Goal: Check status: Check status

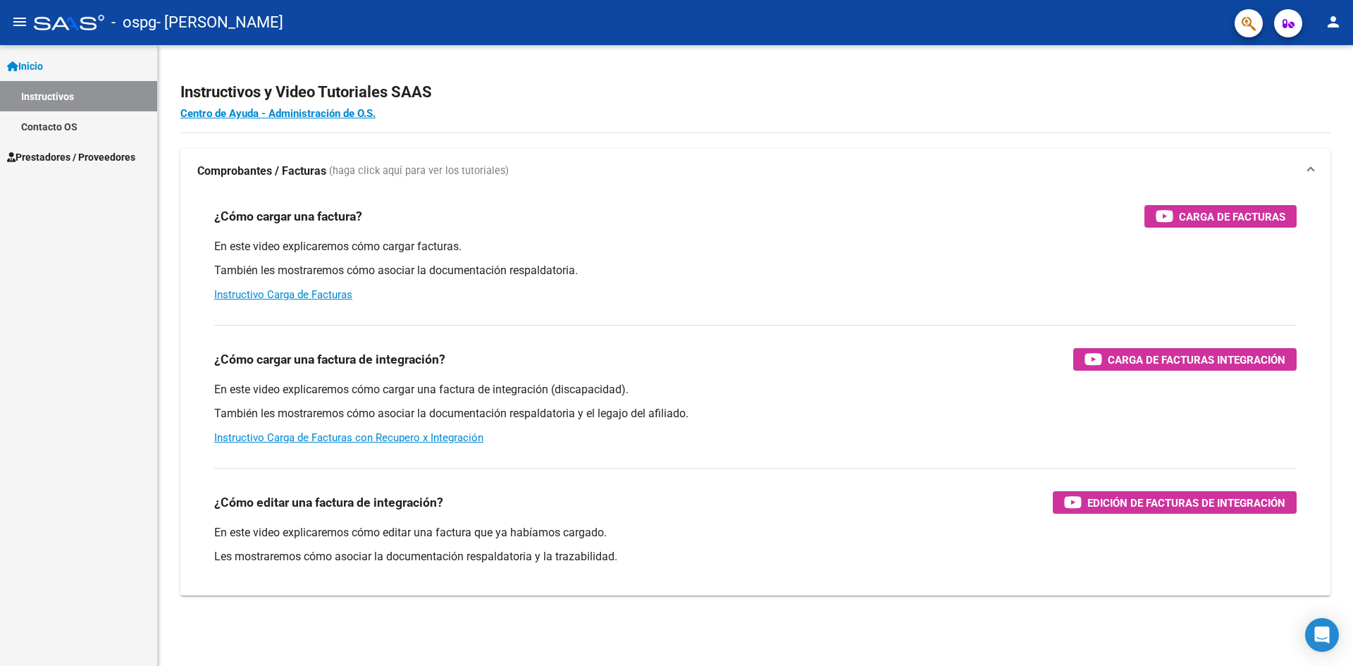
click at [68, 129] on link "Contacto OS" at bounding box center [78, 126] width 157 height 30
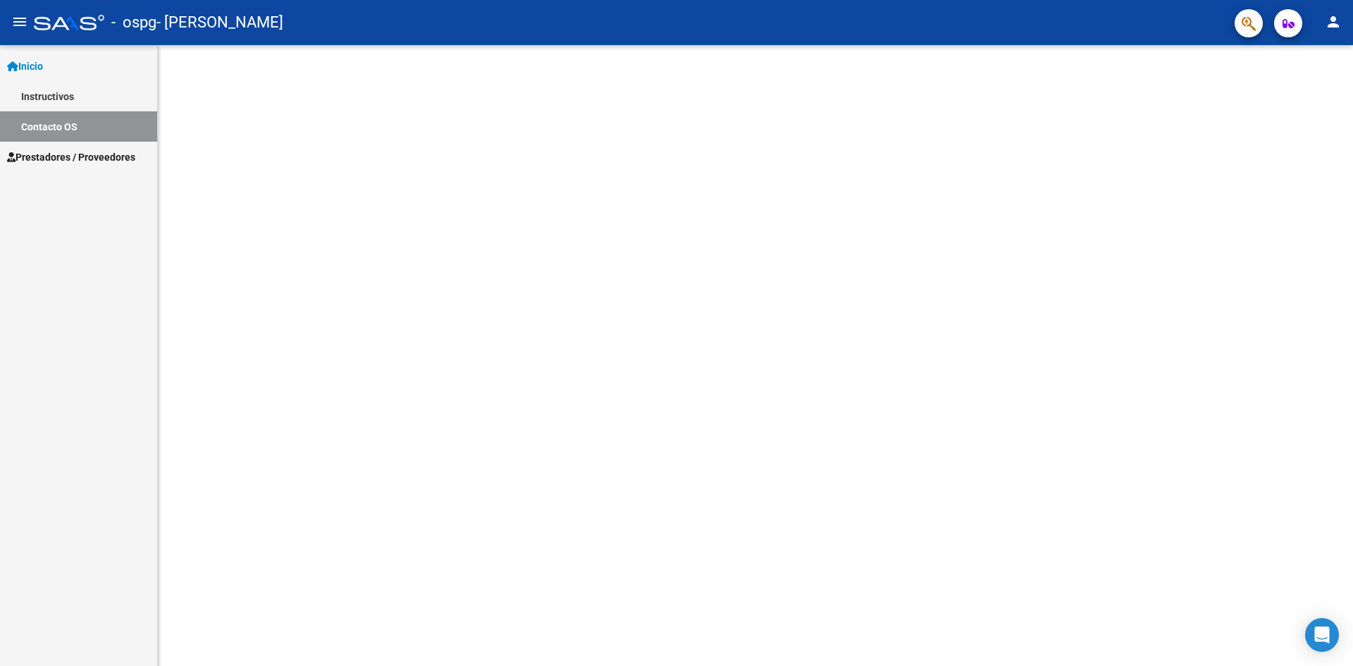
click at [81, 166] on link "Prestadores / Proveedores" at bounding box center [78, 157] width 157 height 30
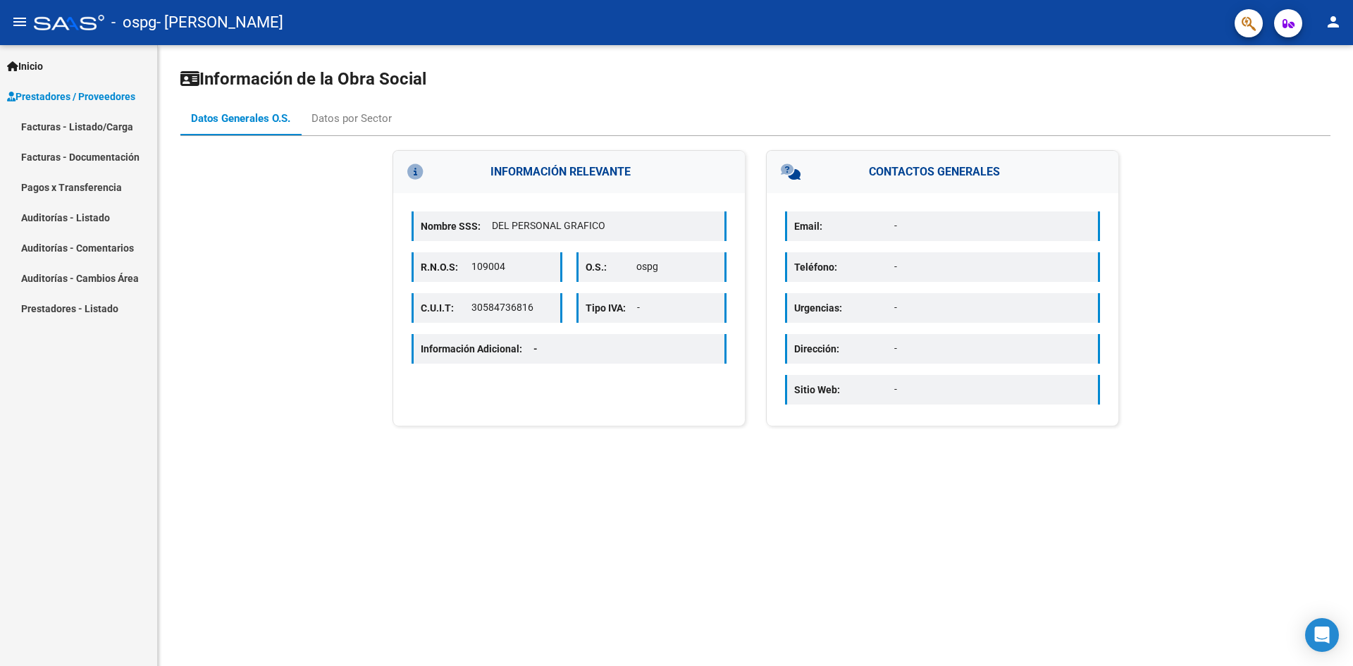
click at [101, 190] on link "Pagos x Transferencia" at bounding box center [78, 187] width 157 height 30
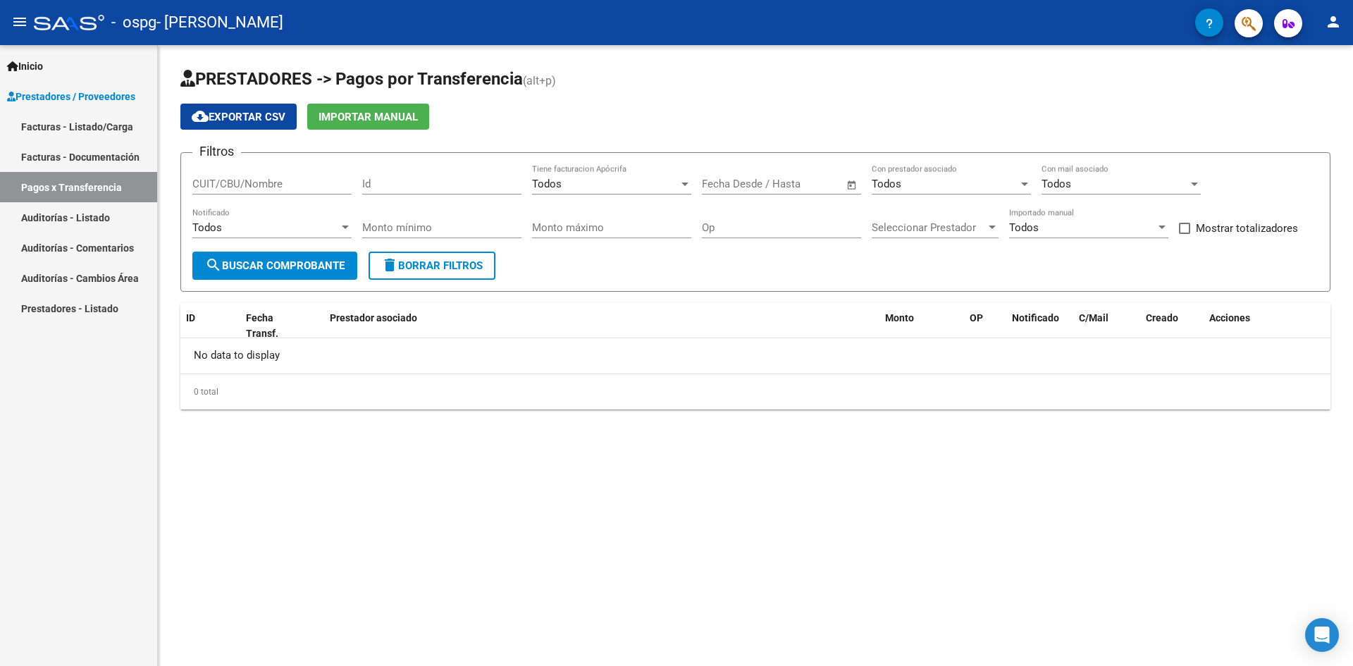
click at [278, 265] on span "search Buscar Comprobante" at bounding box center [275, 265] width 140 height 13
click at [586, 187] on div "Todos" at bounding box center [605, 184] width 147 height 13
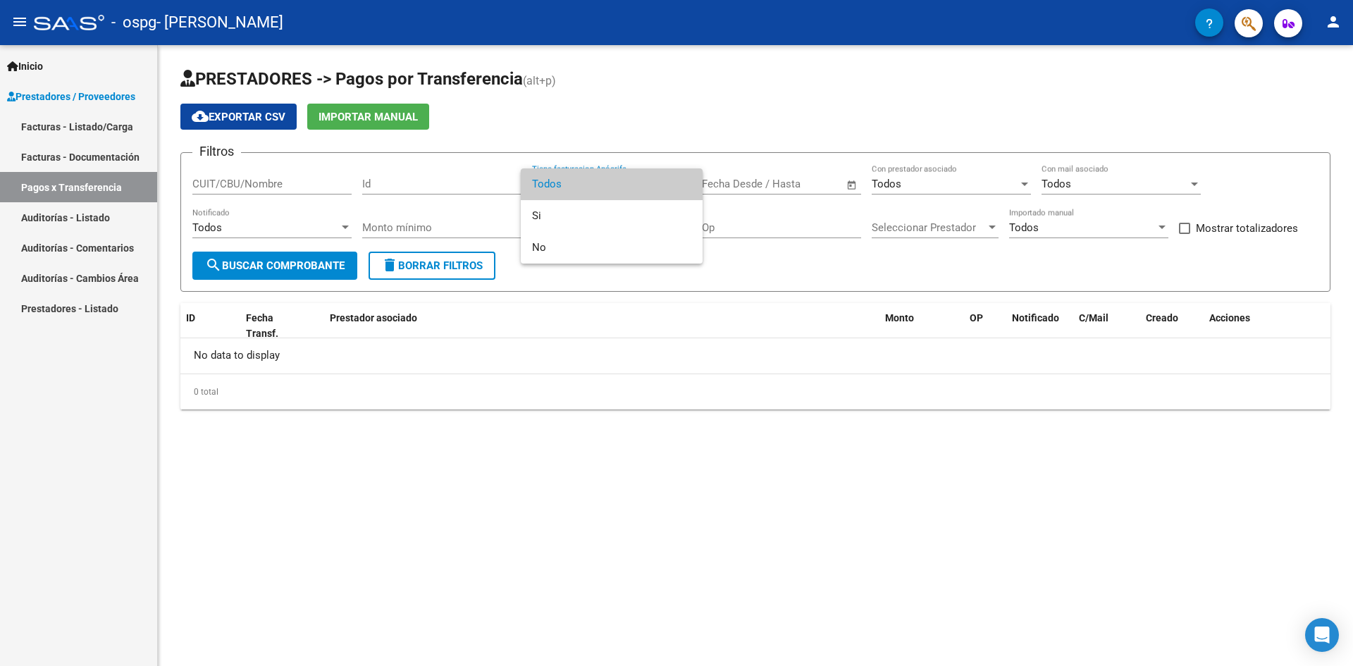
click at [731, 156] on div at bounding box center [676, 333] width 1353 height 666
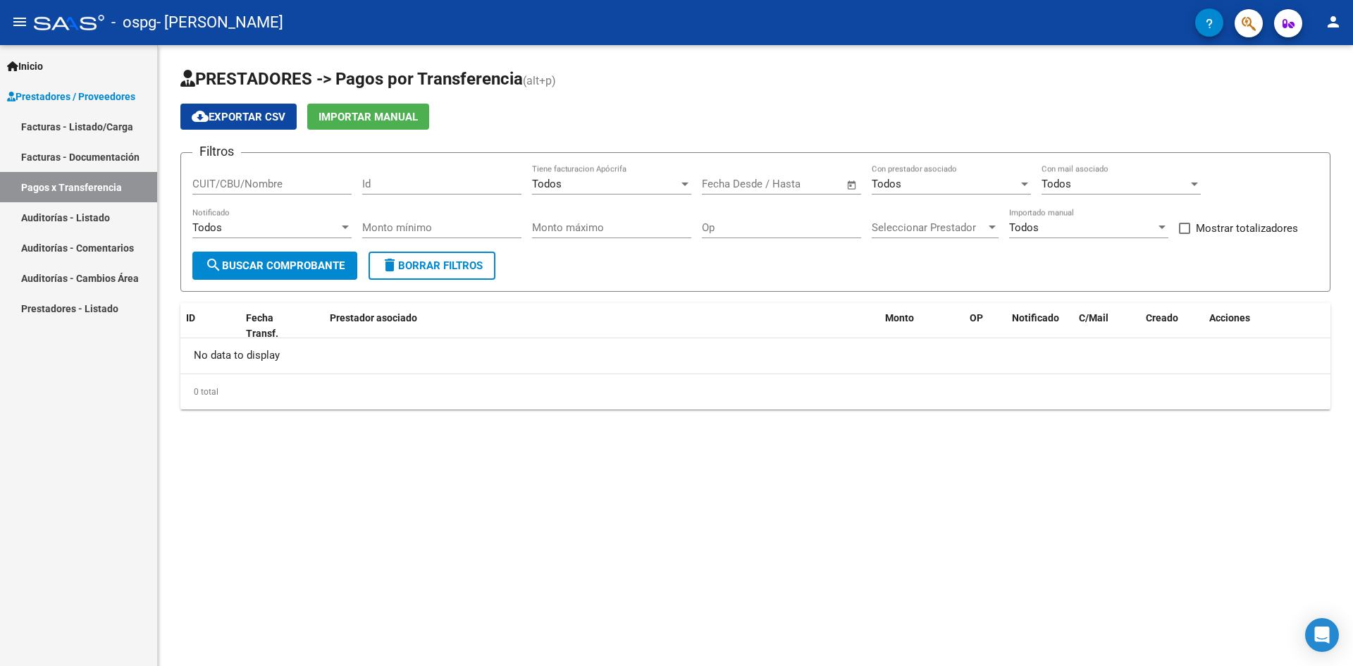
click at [1129, 186] on div "Todos" at bounding box center [1115, 184] width 147 height 13
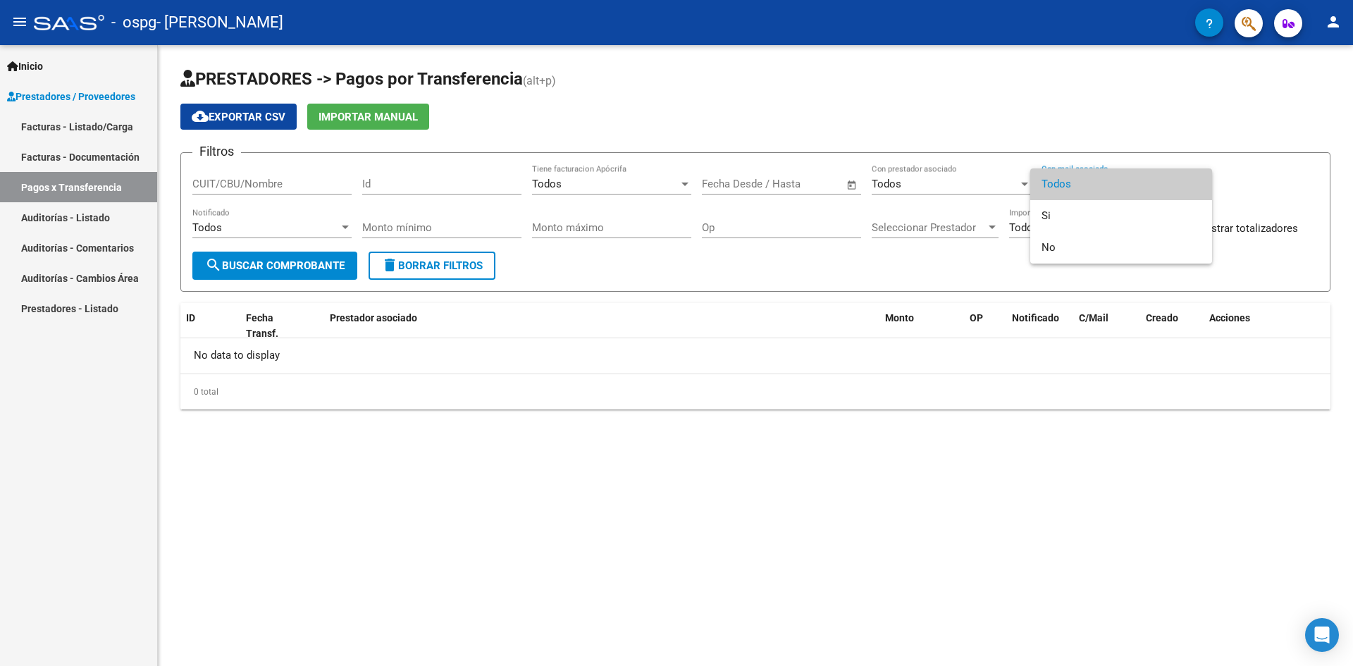
click at [963, 186] on div at bounding box center [676, 333] width 1353 height 666
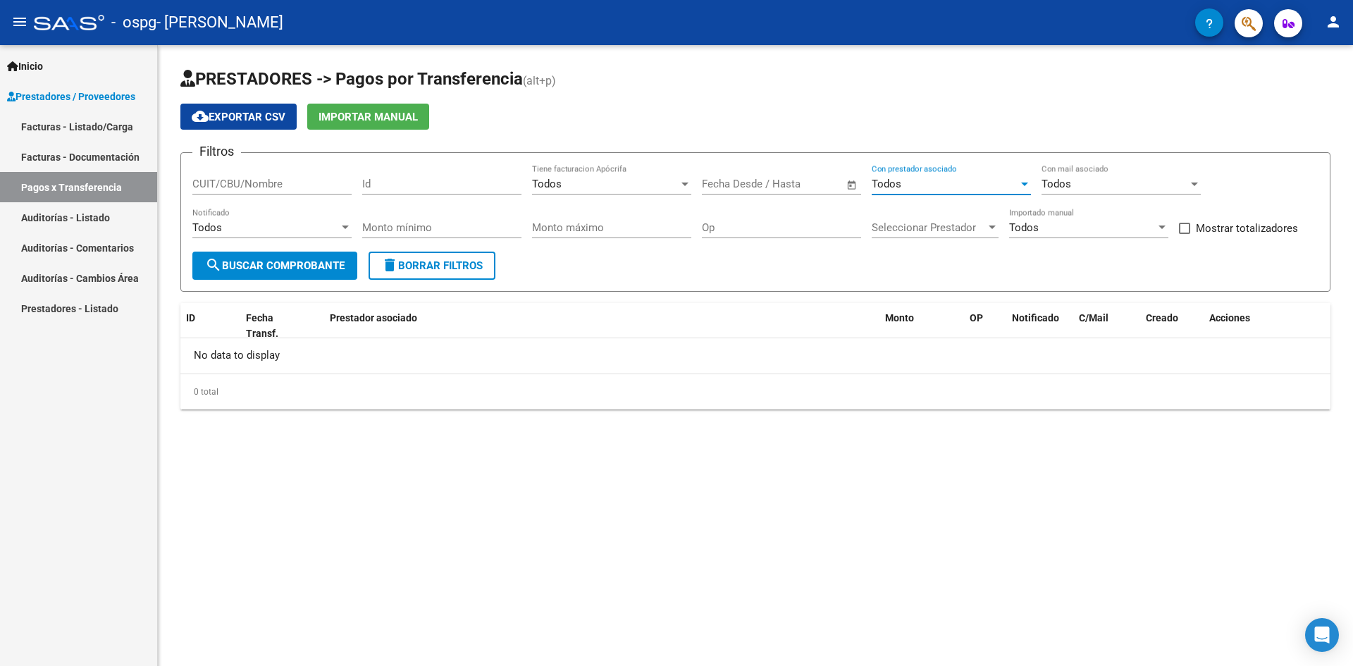
click at [963, 186] on div "Todos" at bounding box center [945, 184] width 147 height 13
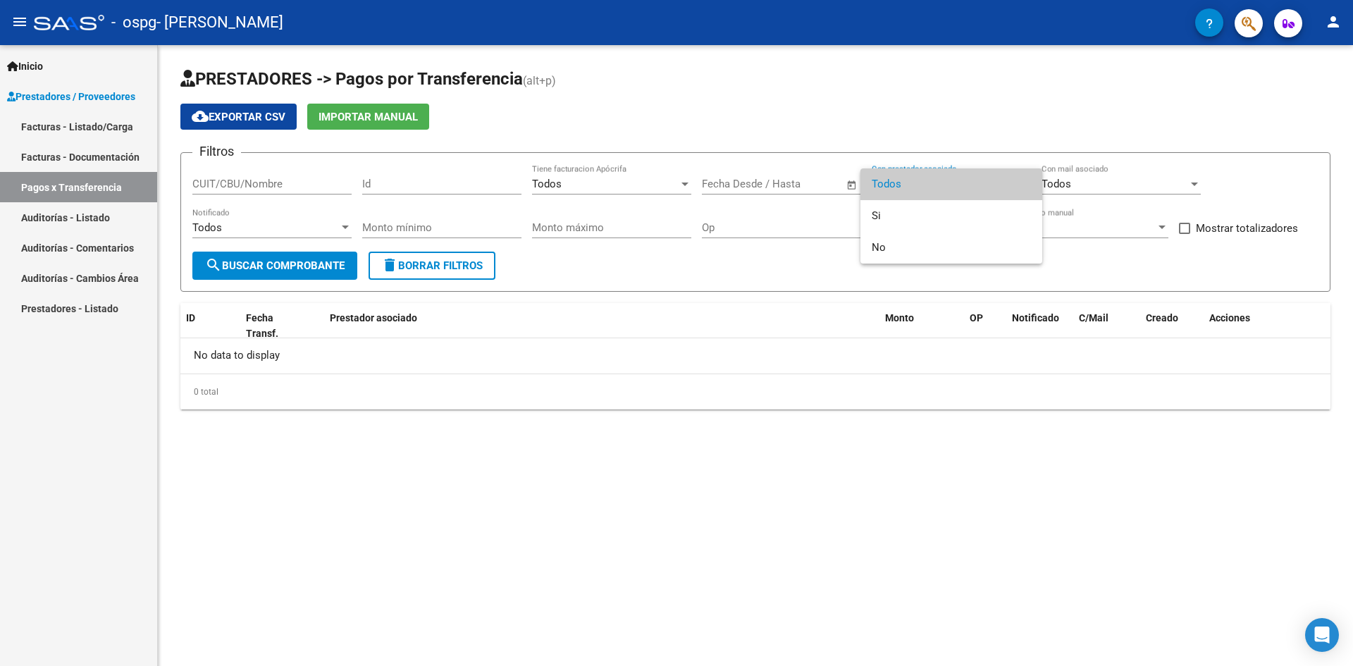
click at [952, 137] on div at bounding box center [676, 333] width 1353 height 666
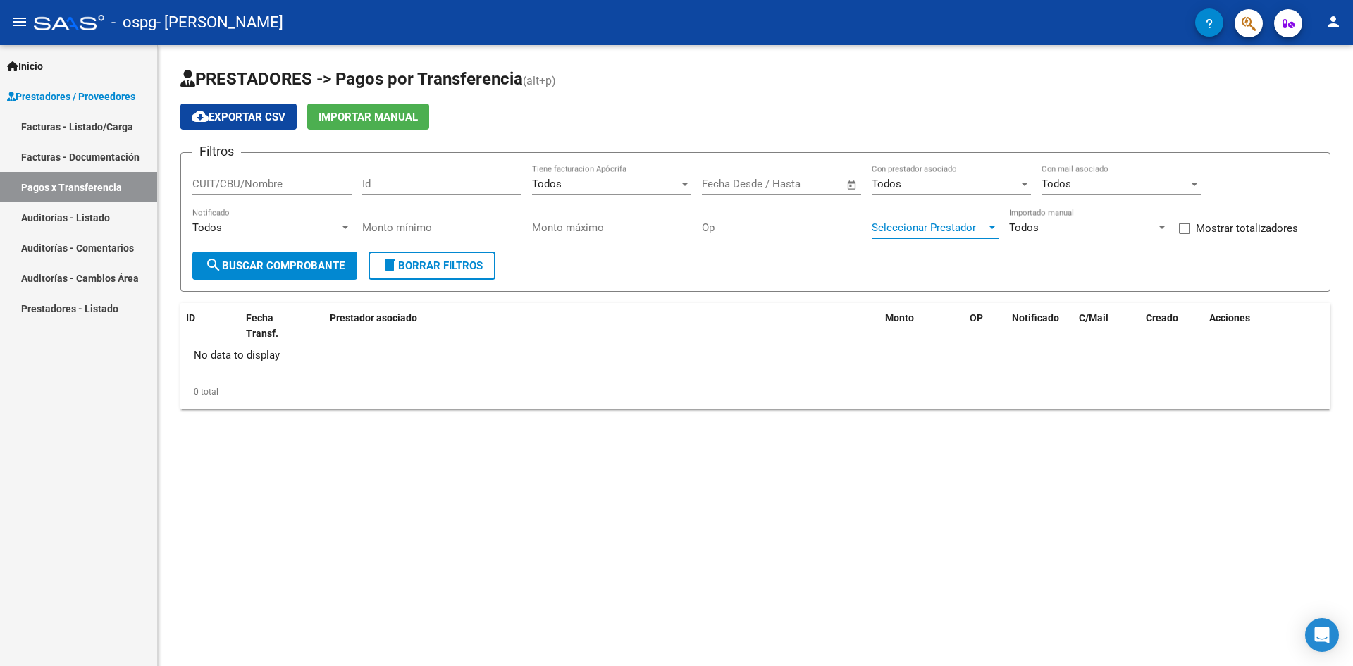
click at [971, 228] on span "Seleccionar Prestador" at bounding box center [929, 227] width 114 height 13
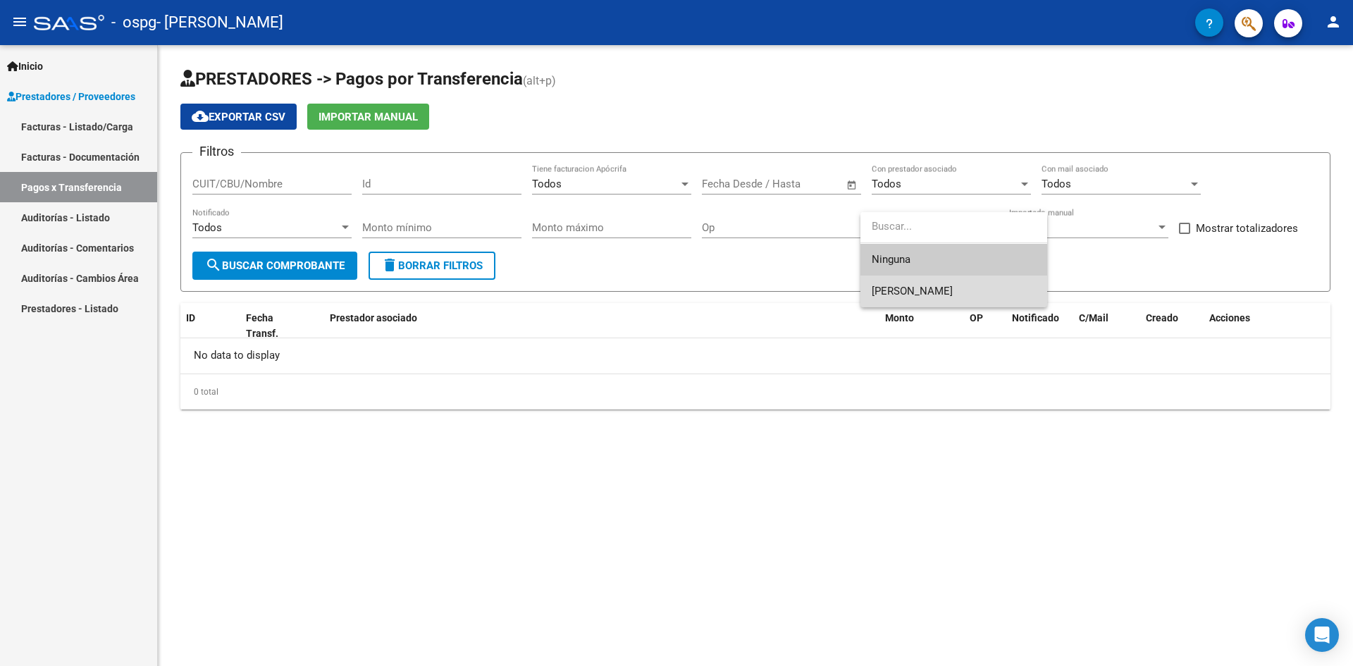
click at [948, 281] on span "[PERSON_NAME]" at bounding box center [954, 292] width 164 height 32
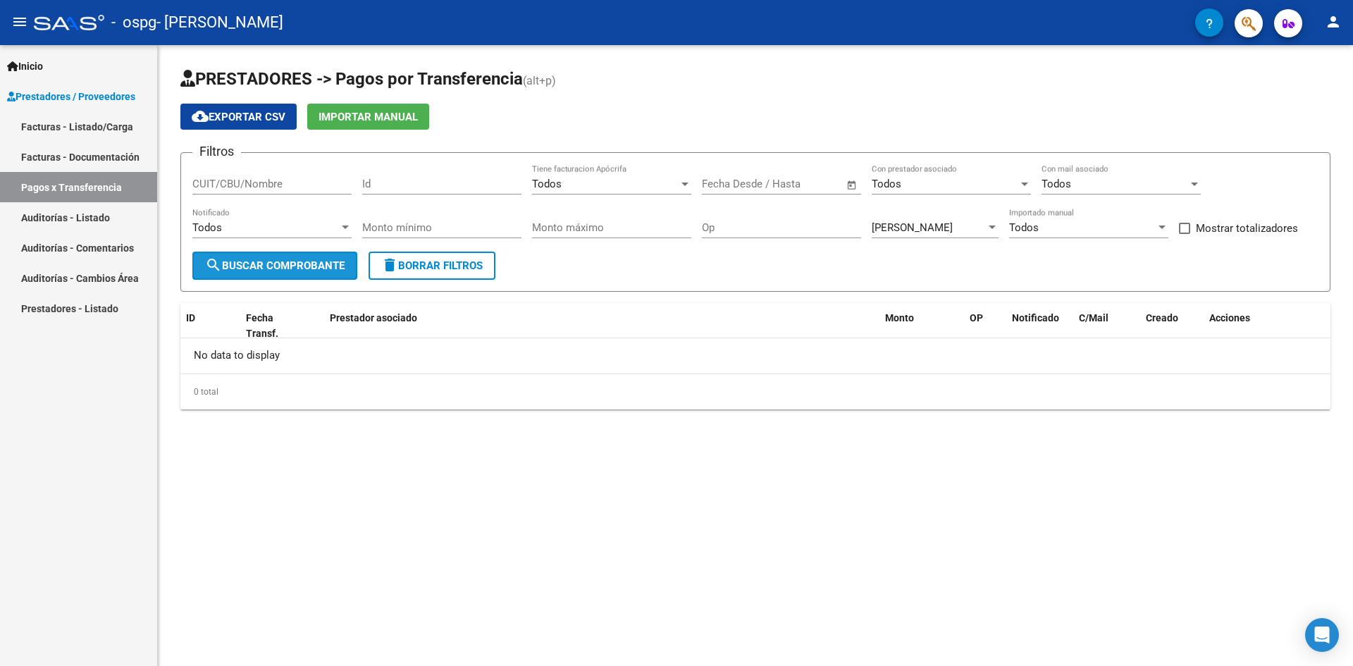
drag, startPoint x: 260, startPoint y: 264, endPoint x: 269, endPoint y: 278, distance: 16.8
click at [259, 264] on span "search Buscar Comprobante" at bounding box center [275, 265] width 140 height 13
click at [247, 181] on input "CUIT/CBU/Nombre" at bounding box center [271, 184] width 159 height 13
click at [1048, 224] on div "Todos" at bounding box center [1082, 227] width 147 height 13
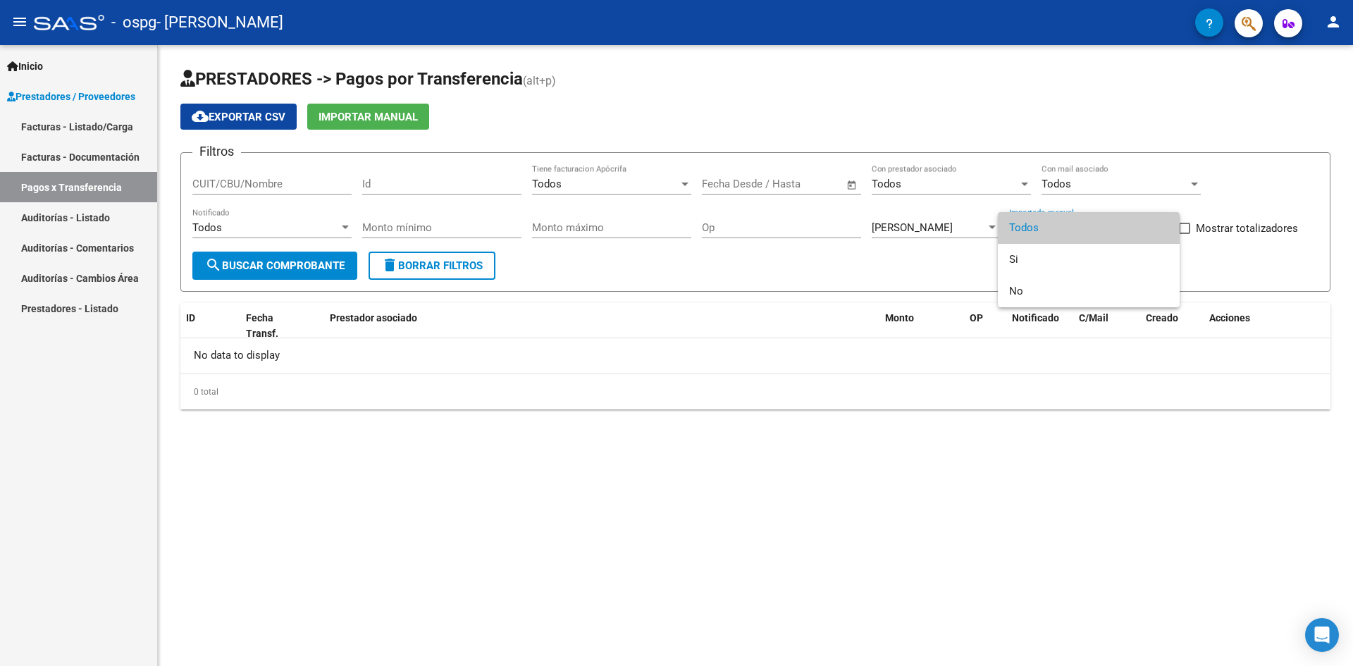
click at [1048, 225] on span "Todos" at bounding box center [1088, 228] width 159 height 32
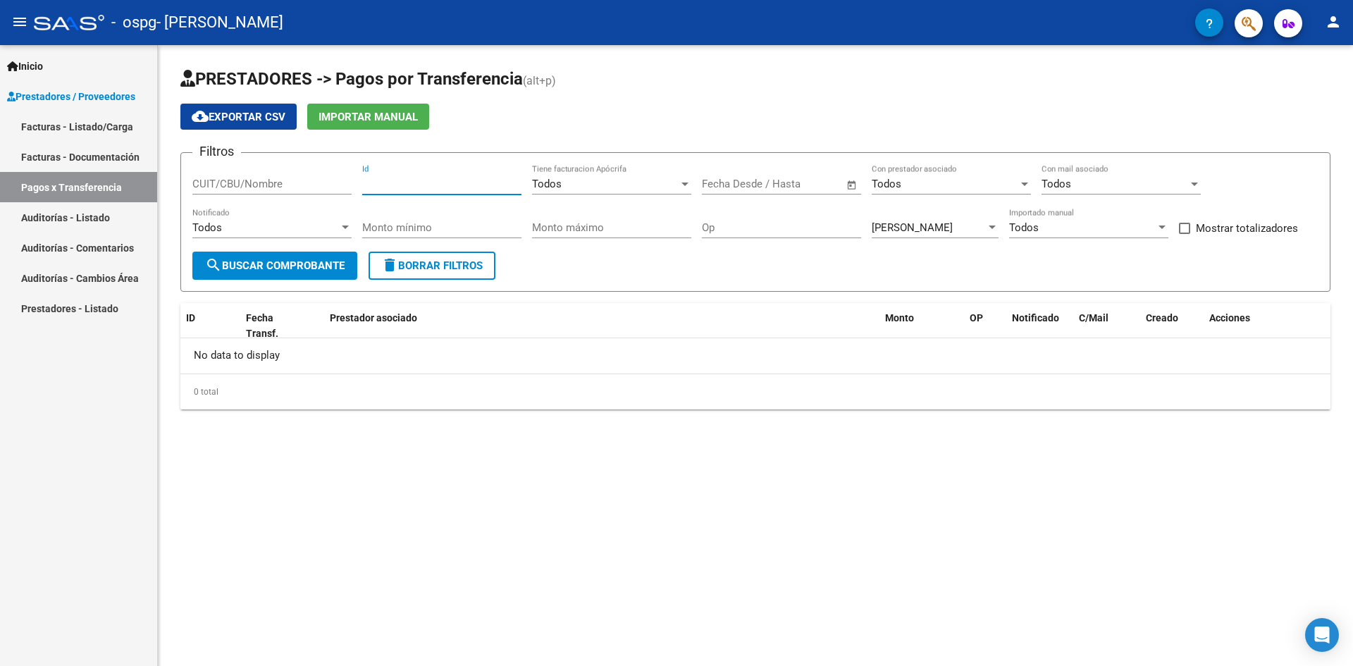
click at [400, 183] on input "Id" at bounding box center [441, 184] width 159 height 13
click at [634, 187] on div "Todos" at bounding box center [605, 184] width 147 height 13
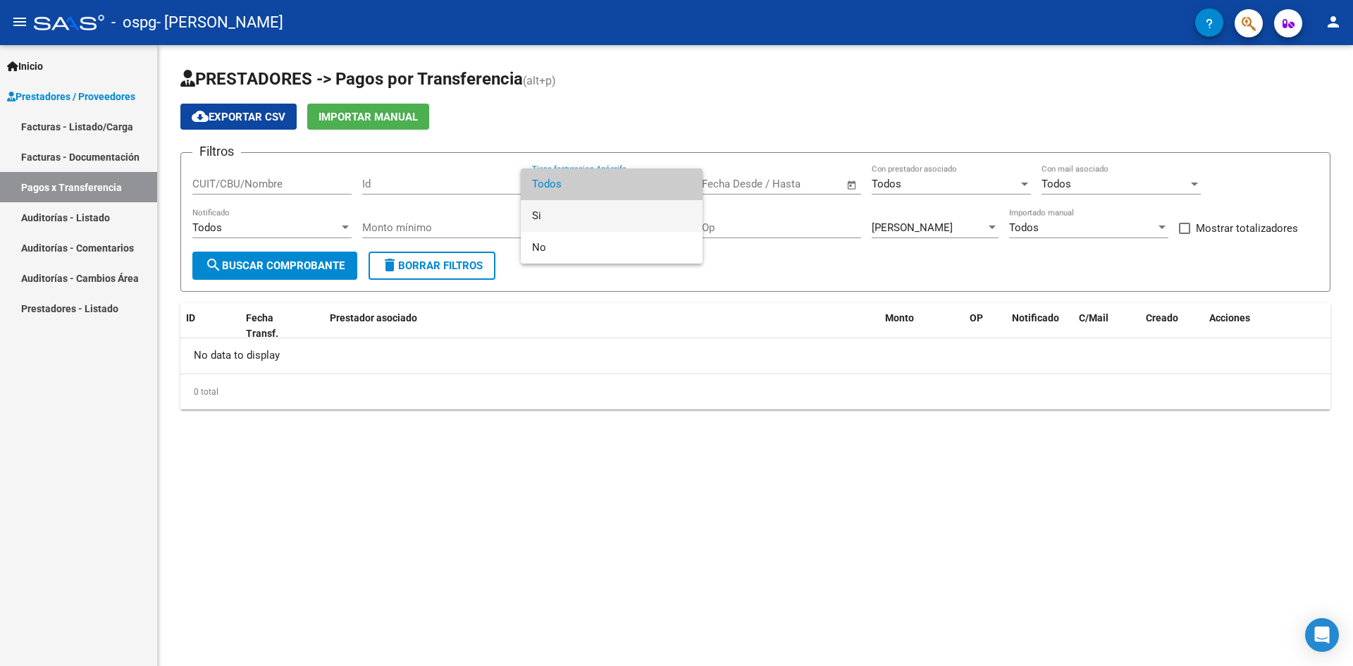
click at [622, 215] on span "Si" at bounding box center [611, 216] width 159 height 32
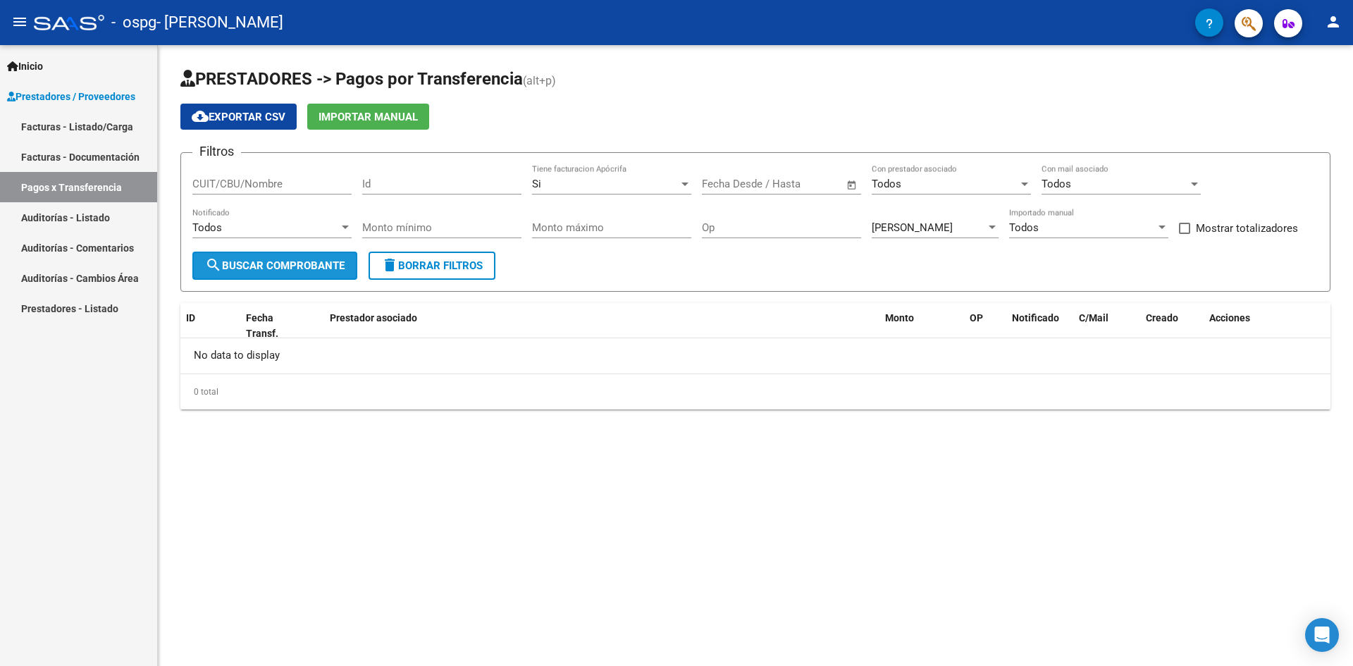
click at [245, 273] on button "search Buscar Comprobante" at bounding box center [274, 266] width 165 height 28
click at [102, 127] on link "Facturas - Listado/Carga" at bounding box center [78, 126] width 157 height 30
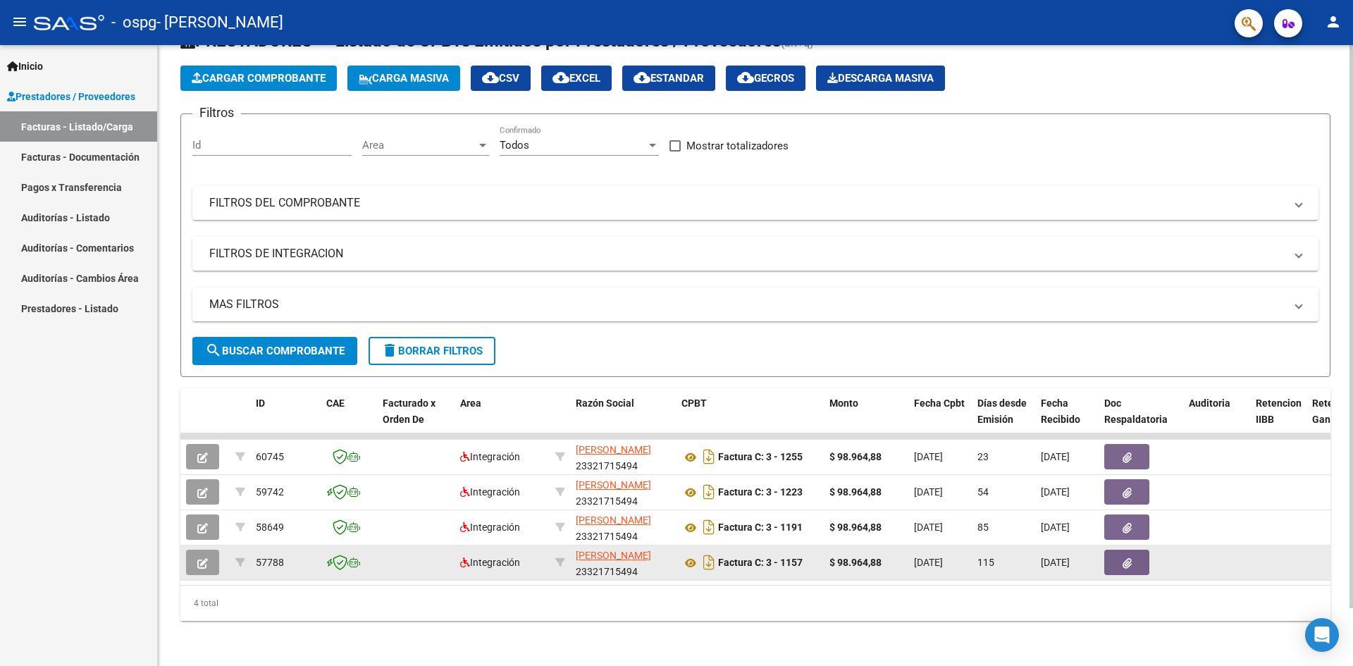
drag, startPoint x: 273, startPoint y: 547, endPoint x: 287, endPoint y: 551, distance: 14.0
click at [275, 557] on span "57788" at bounding box center [270, 562] width 28 height 11
drag, startPoint x: 281, startPoint y: 548, endPoint x: 255, endPoint y: 553, distance: 26.5
click at [255, 553] on datatable-body-cell "57788" at bounding box center [285, 563] width 70 height 35
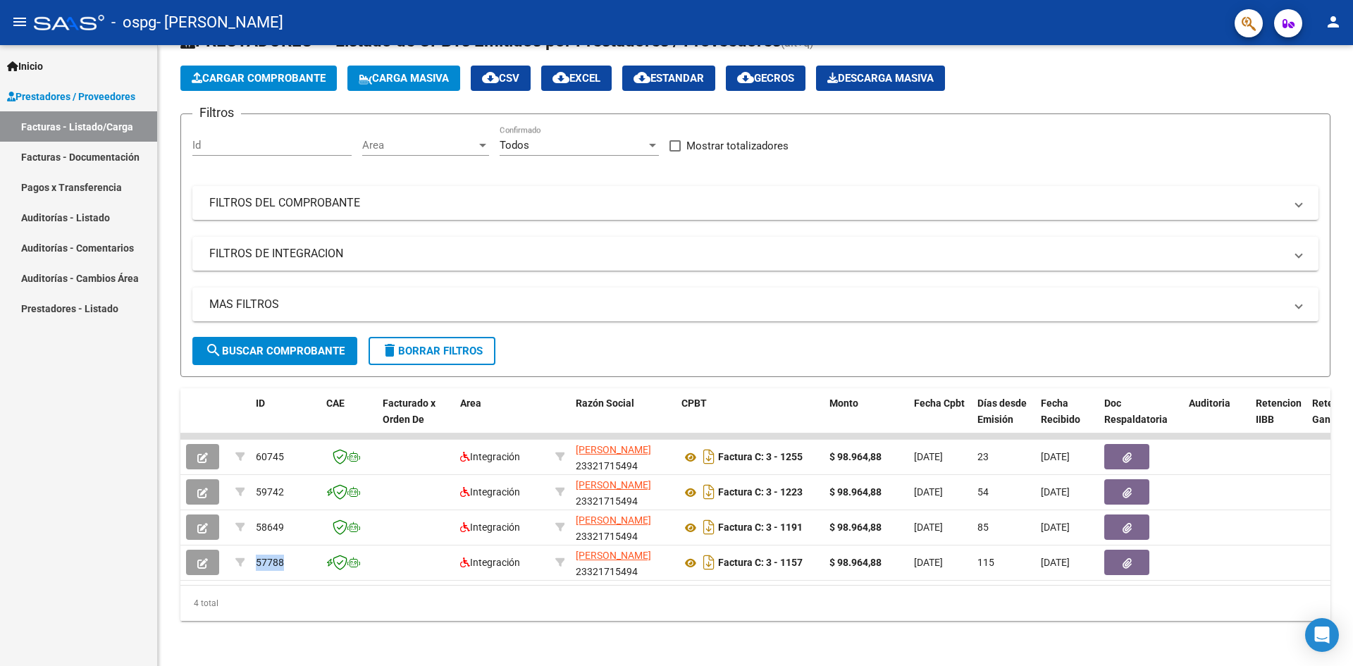
copy span "57788"
click at [101, 184] on link "Pagos x Transferencia" at bounding box center [78, 187] width 157 height 30
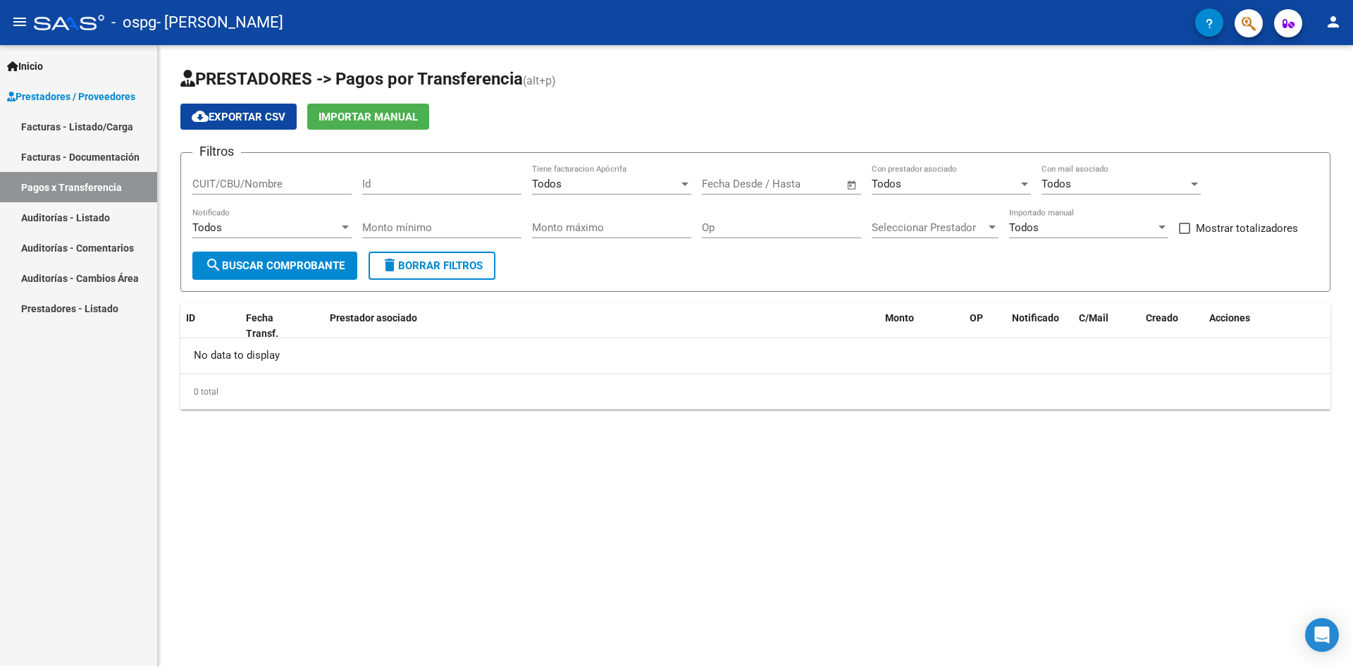
click at [402, 190] on input "Id" at bounding box center [441, 184] width 159 height 13
paste input "57788"
type input "57788"
click at [301, 257] on button "search Buscar Comprobante" at bounding box center [274, 266] width 165 height 28
click at [300, 257] on button "search Buscar Comprobante" at bounding box center [274, 266] width 165 height 28
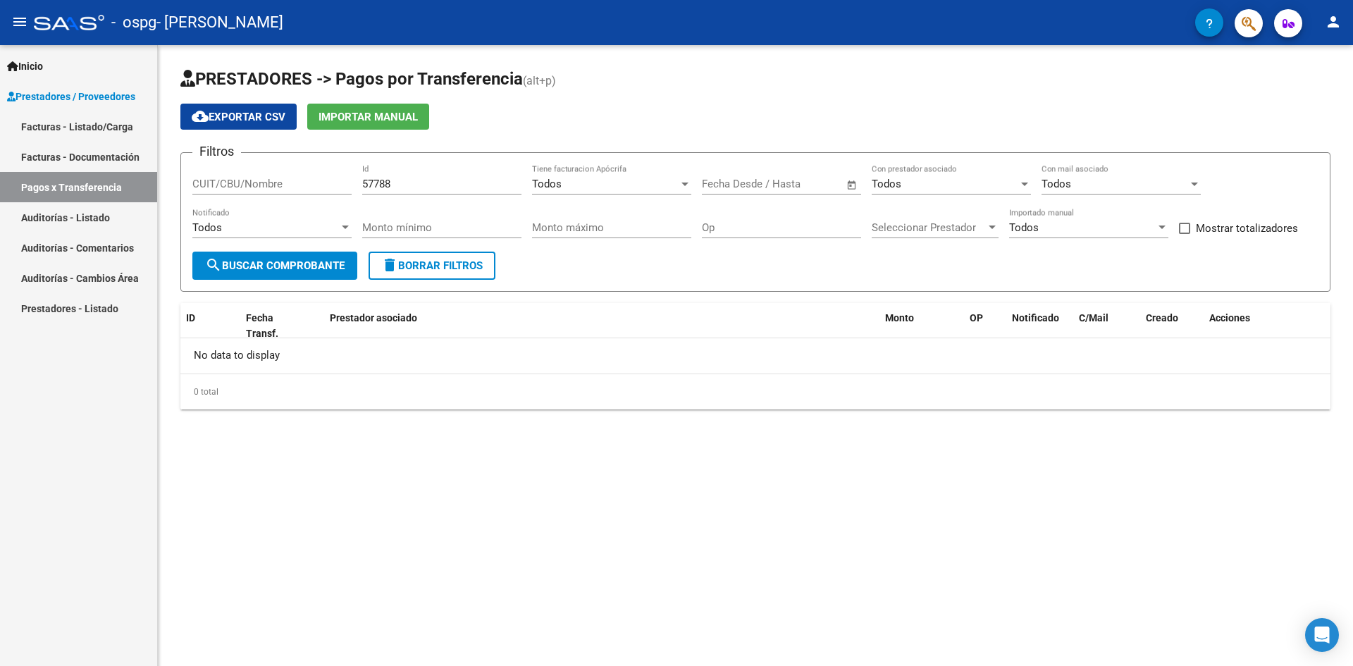
click at [78, 195] on link "Pagos x Transferencia" at bounding box center [78, 187] width 157 height 30
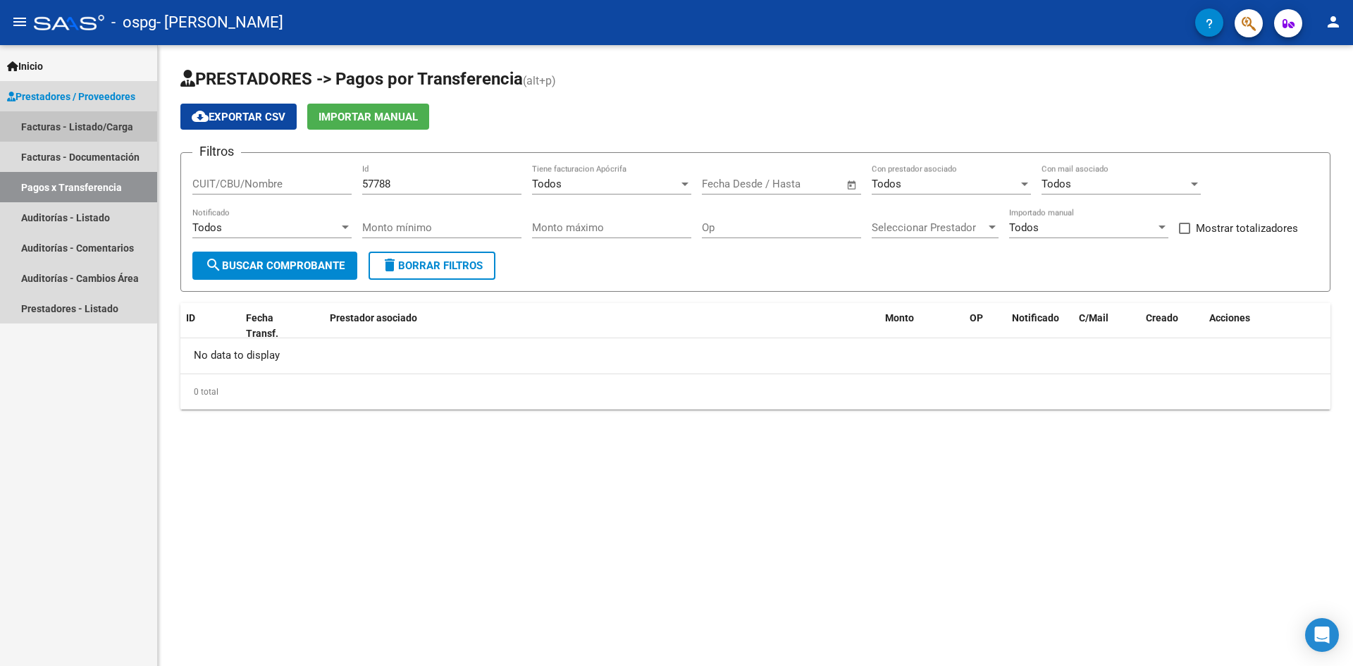
drag, startPoint x: 75, startPoint y: 126, endPoint x: 92, endPoint y: 147, distance: 27.0
click at [75, 125] on link "Facturas - Listado/Carga" at bounding box center [78, 126] width 157 height 30
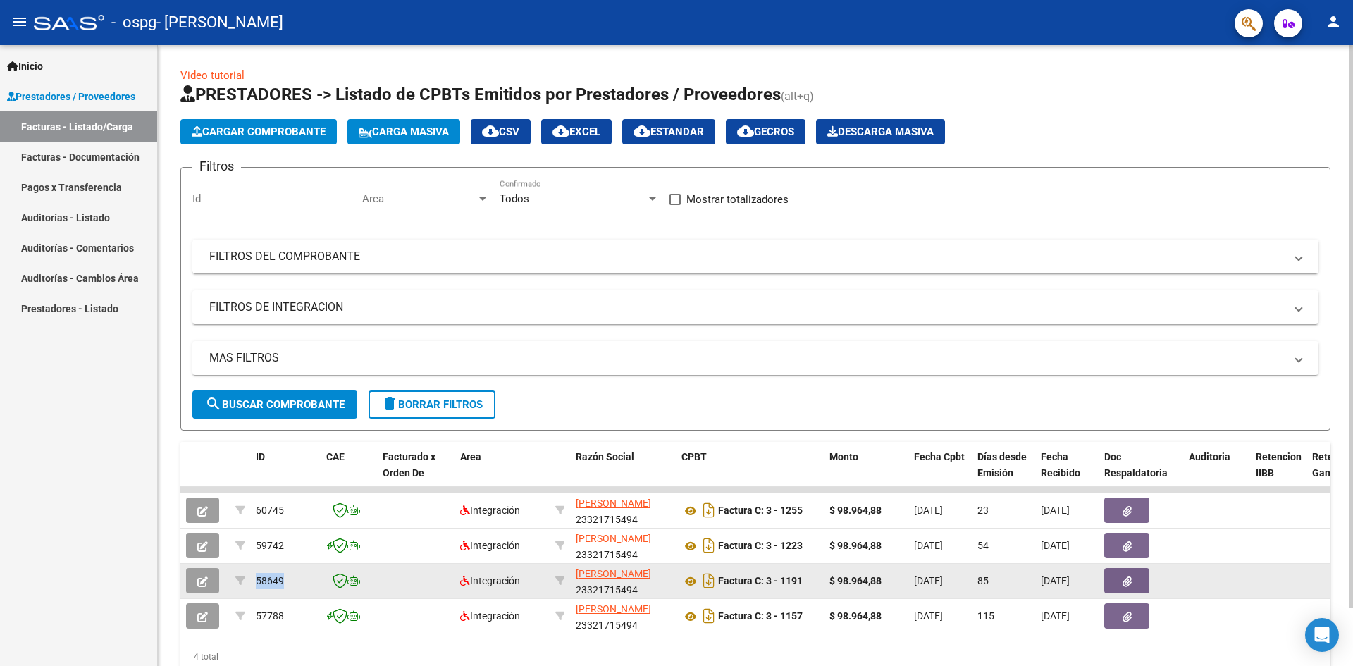
drag, startPoint x: 289, startPoint y: 576, endPoint x: 252, endPoint y: 580, distance: 36.9
click at [252, 580] on datatable-body-cell "58649" at bounding box center [285, 581] width 70 height 35
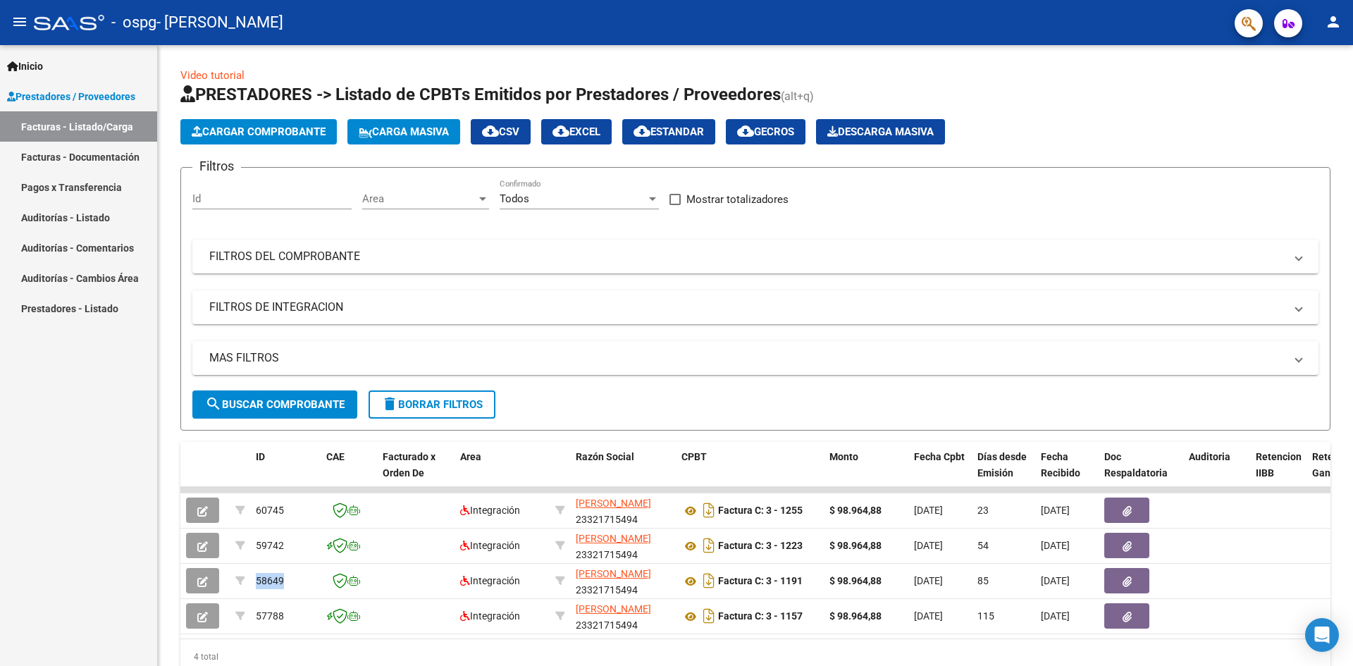
copy span "58649"
click at [76, 181] on link "Pagos x Transferencia" at bounding box center [78, 187] width 157 height 30
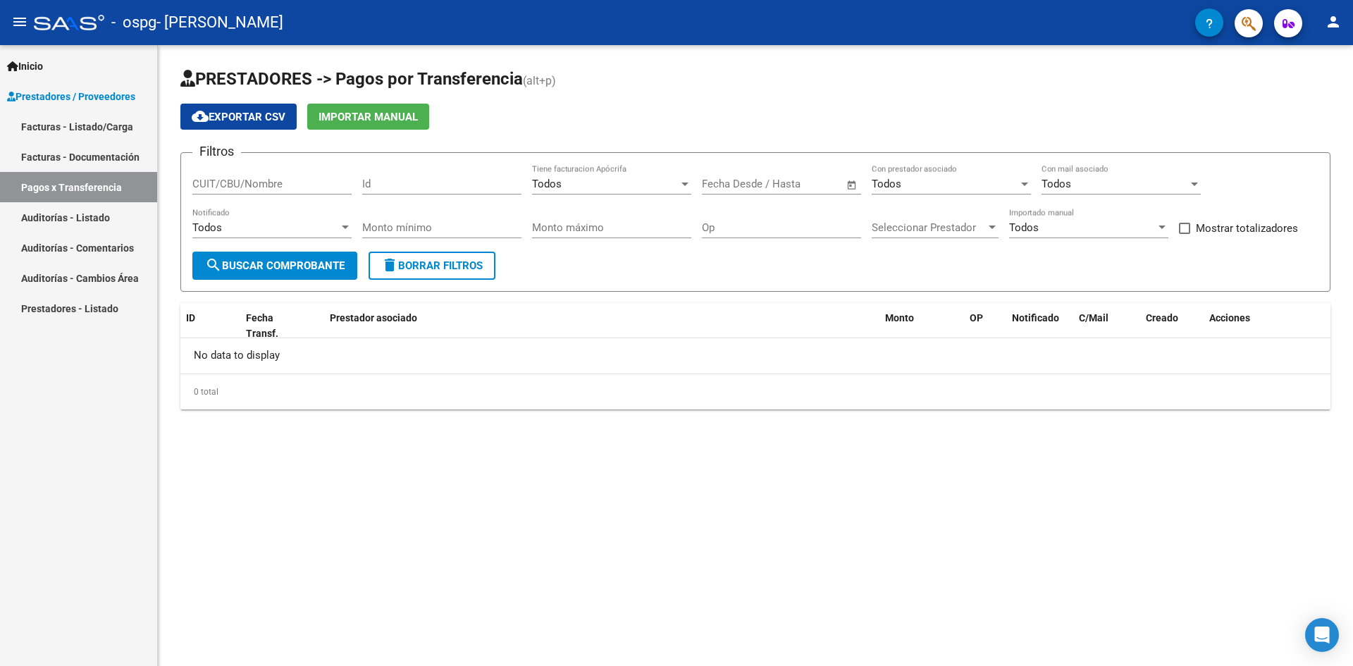
click at [380, 185] on input "Id" at bounding box center [441, 184] width 159 height 13
paste input "58649"
type input "58649"
click at [272, 267] on span "search Buscar Comprobante" at bounding box center [275, 265] width 140 height 13
click at [314, 186] on input "CUIT/CBU/Nombre" at bounding box center [271, 184] width 159 height 13
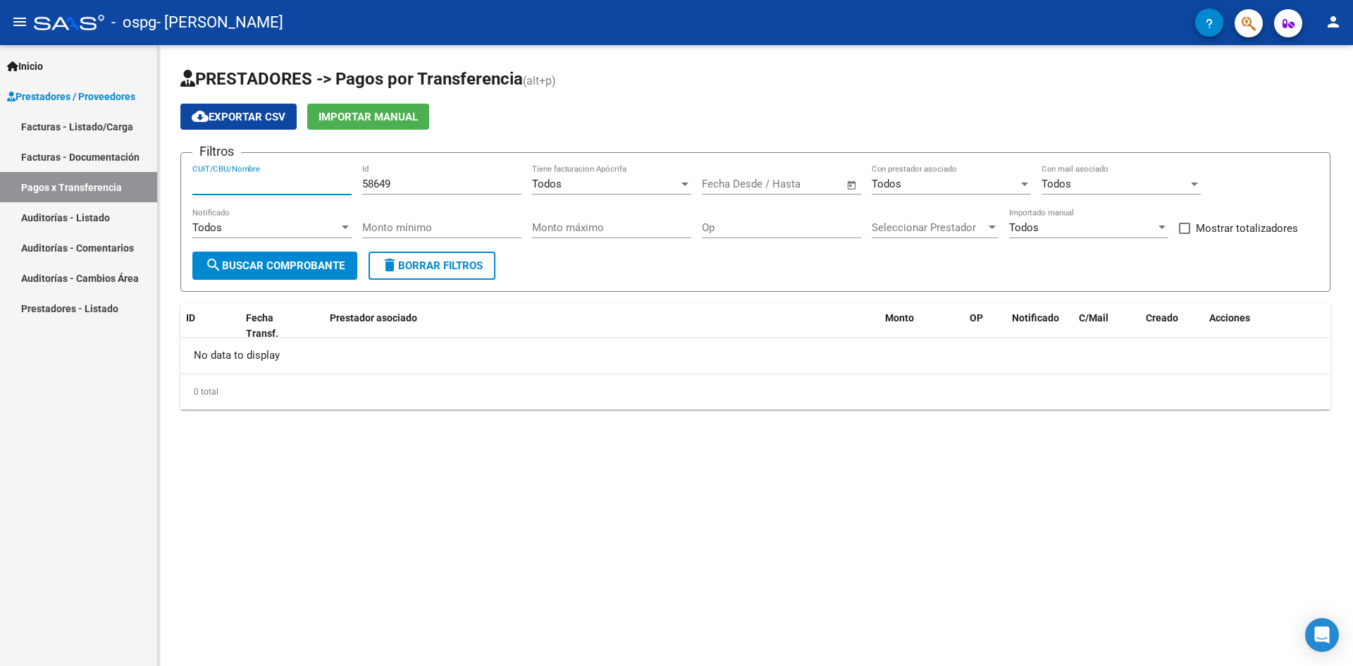
click at [941, 235] on div "Seleccionar Prestador Seleccionar Prestador" at bounding box center [935, 223] width 127 height 30
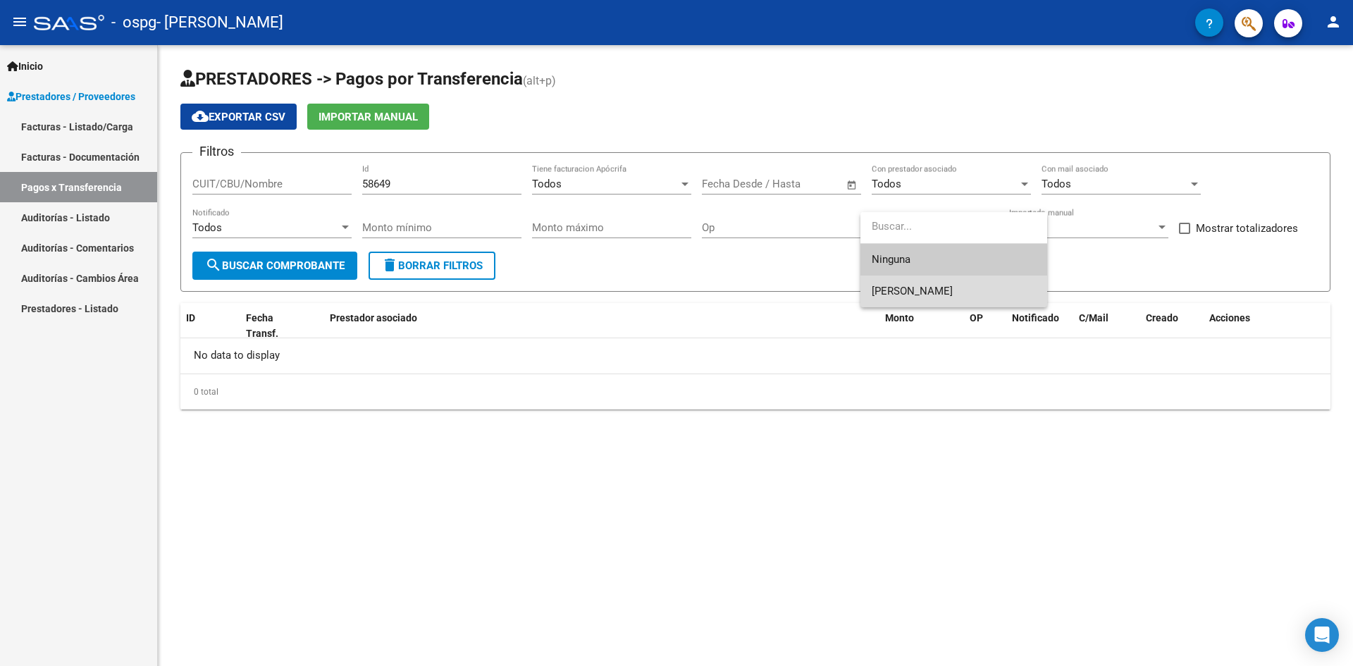
drag, startPoint x: 917, startPoint y: 281, endPoint x: 887, endPoint y: 269, distance: 32.6
click at [916, 281] on span "[PERSON_NAME]" at bounding box center [954, 292] width 164 height 32
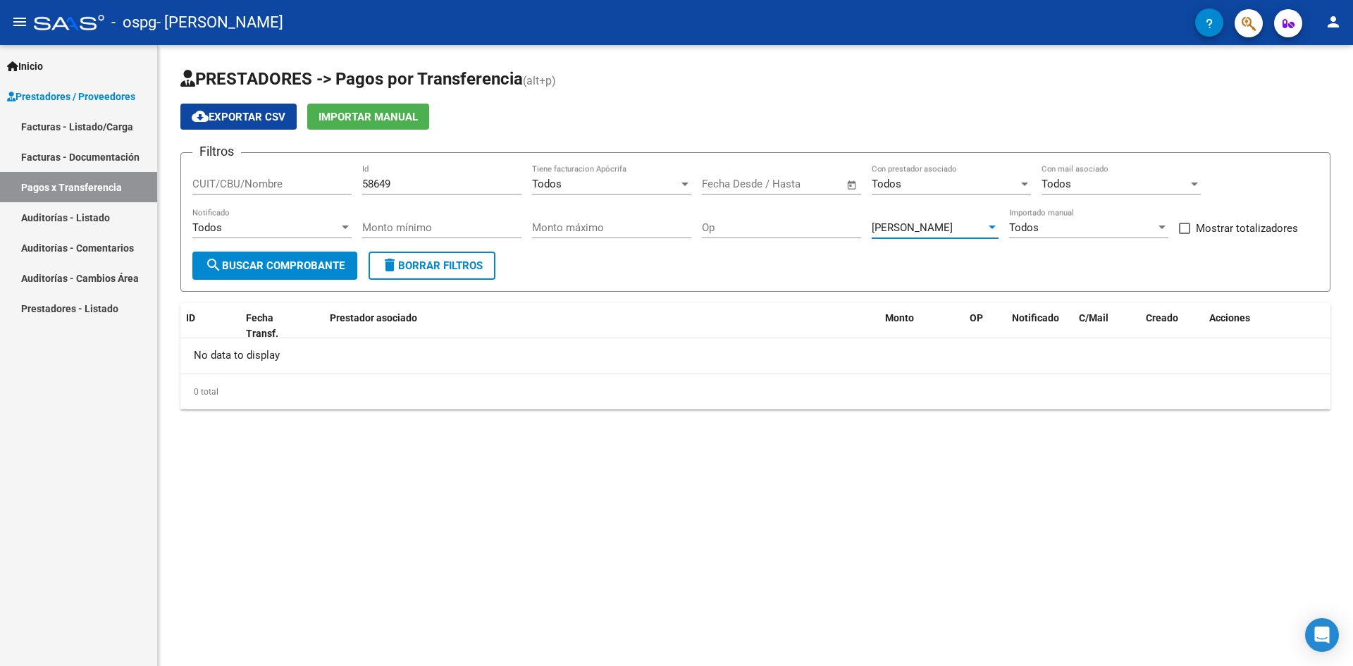
click at [236, 266] on span "search Buscar Comprobante" at bounding box center [275, 265] width 140 height 13
click at [324, 275] on button "search Buscar Comprobante" at bounding box center [274, 266] width 165 height 28
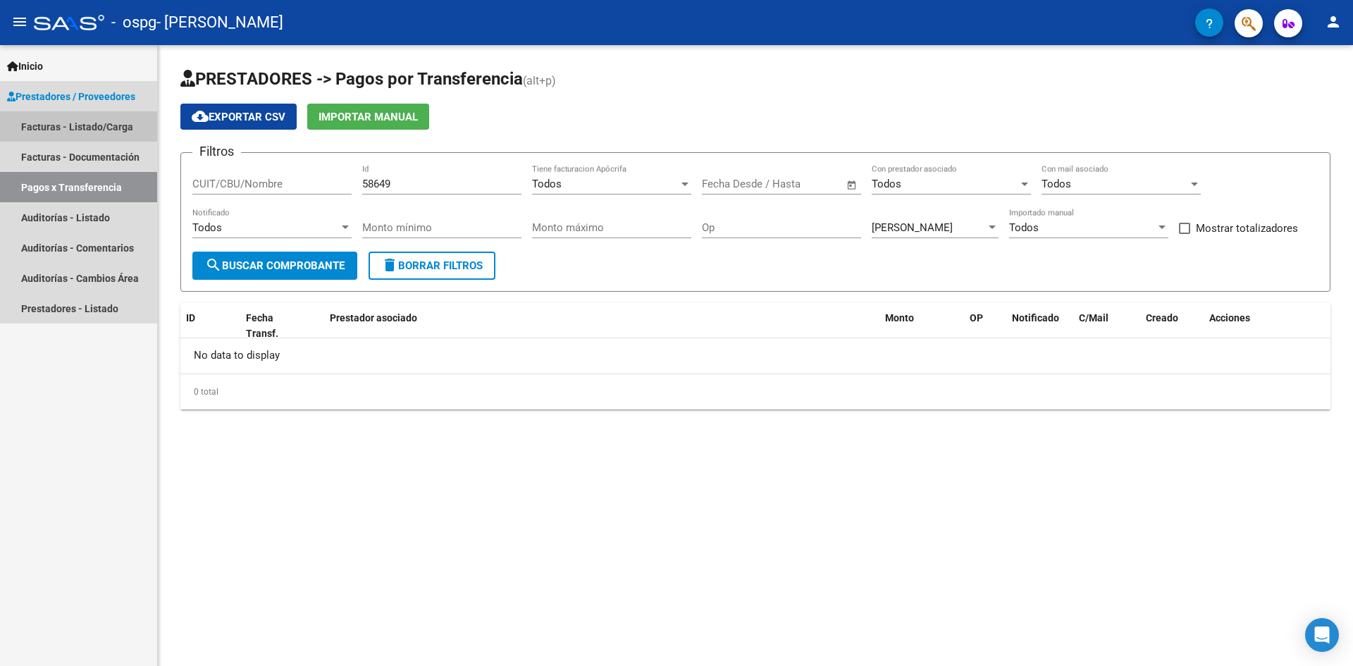
click at [66, 124] on link "Facturas - Listado/Carga" at bounding box center [78, 126] width 157 height 30
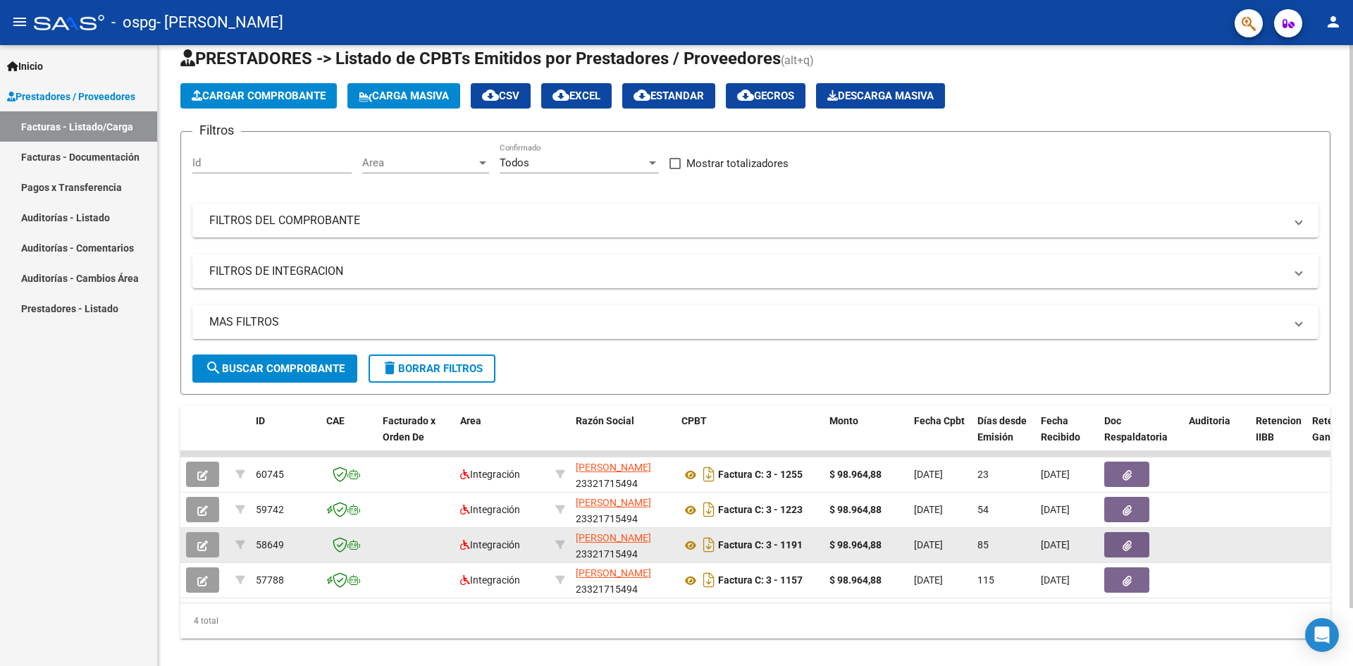
scroll to position [64, 0]
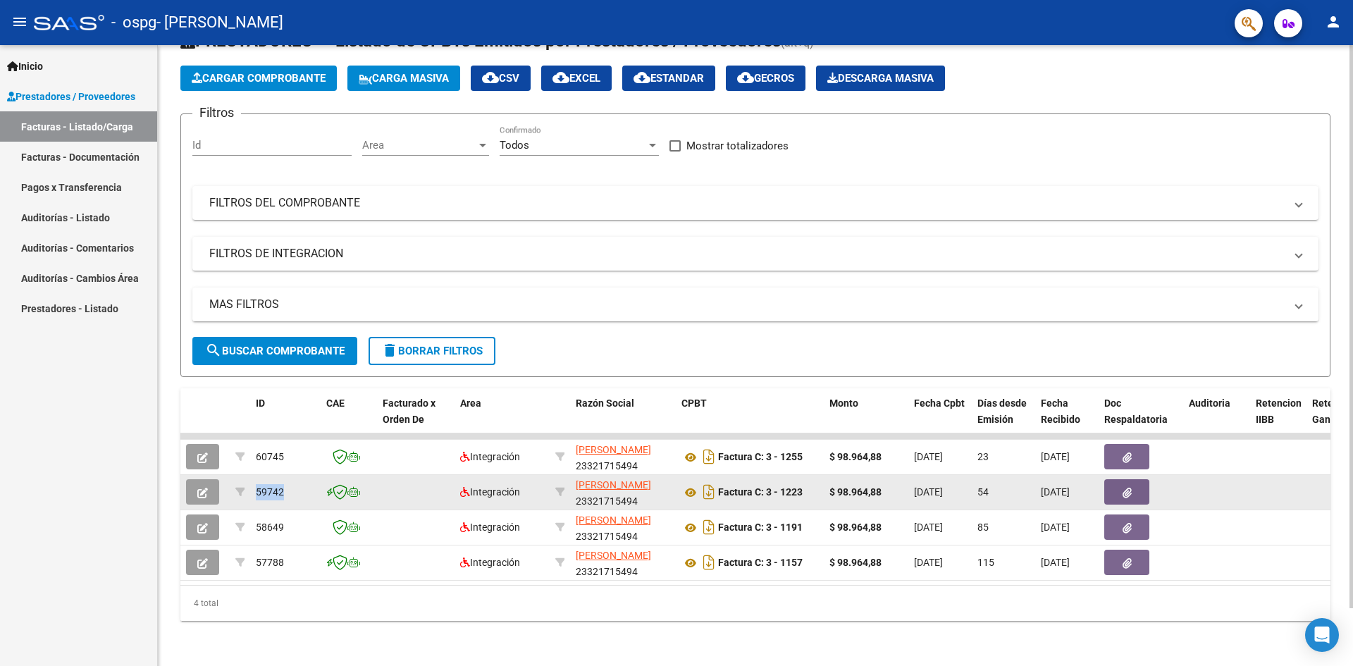
drag, startPoint x: 280, startPoint y: 479, endPoint x: 257, endPoint y: 481, distance: 23.4
click at [257, 484] on div "59742" at bounding box center [285, 492] width 59 height 16
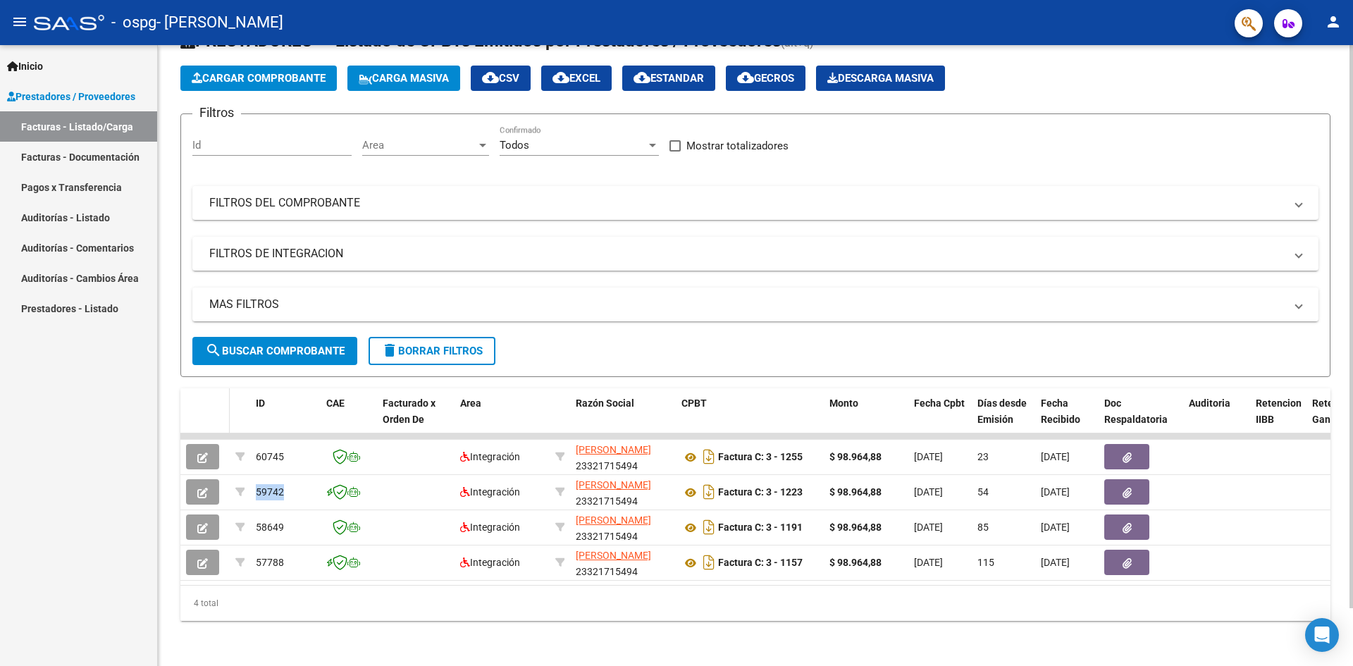
copy span "59742"
click at [76, 197] on link "Pagos x Transferencia" at bounding box center [78, 187] width 157 height 30
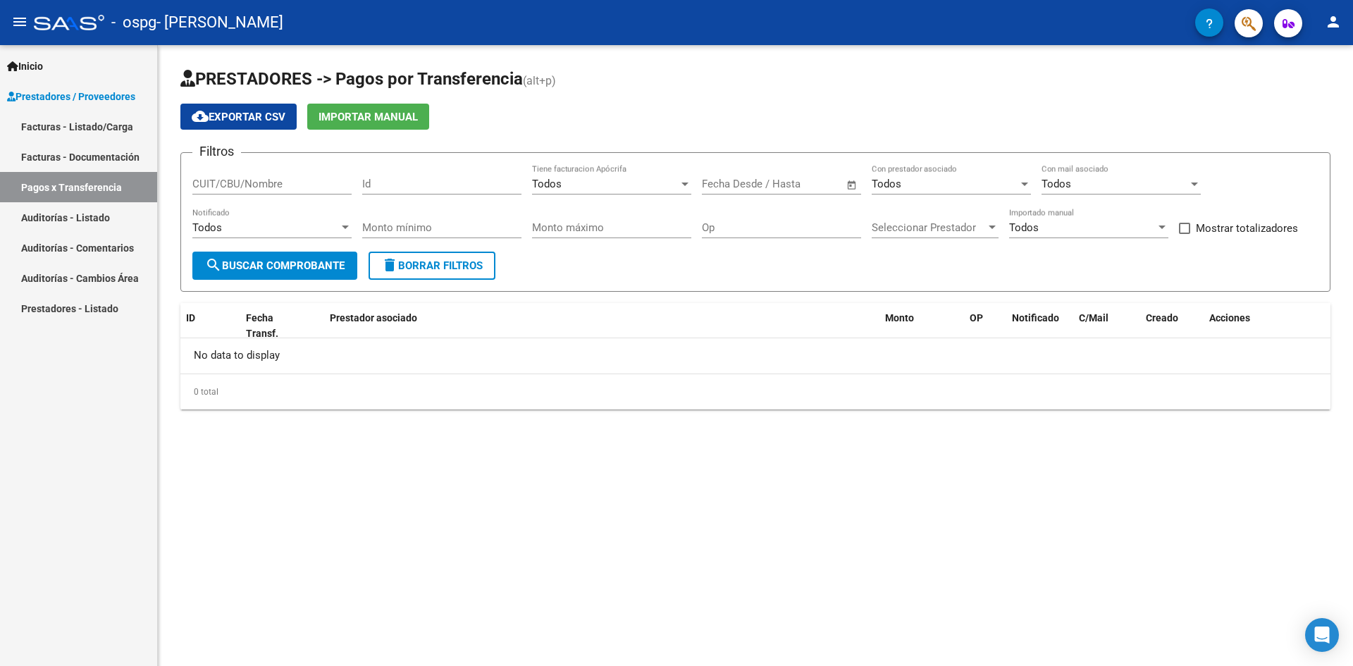
drag, startPoint x: 306, startPoint y: 183, endPoint x: 376, endPoint y: 187, distance: 69.9
click at [306, 184] on input "CUIT/CBU/Nombre" at bounding box center [271, 184] width 159 height 13
click at [402, 187] on input "Id" at bounding box center [441, 184] width 159 height 13
paste input "59742"
type input "59742"
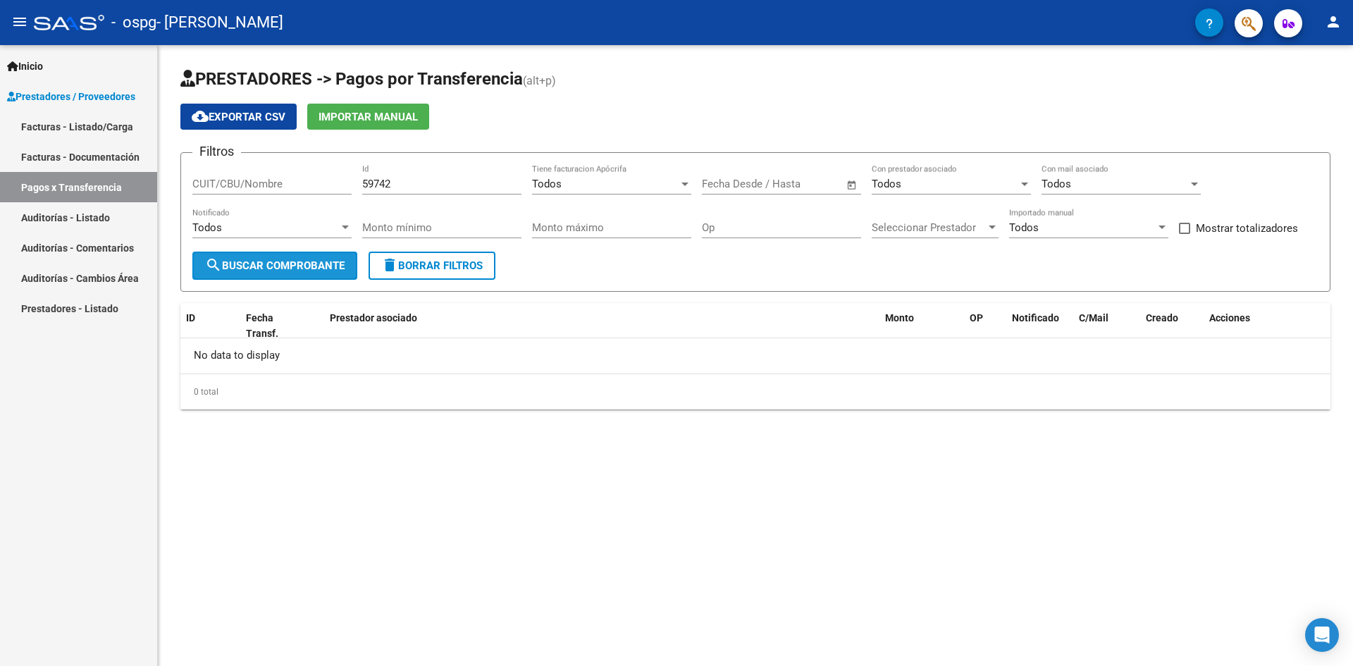
click at [336, 263] on span "search Buscar Comprobante" at bounding box center [275, 265] width 140 height 13
click at [285, 260] on span "search Buscar Comprobante" at bounding box center [275, 265] width 140 height 13
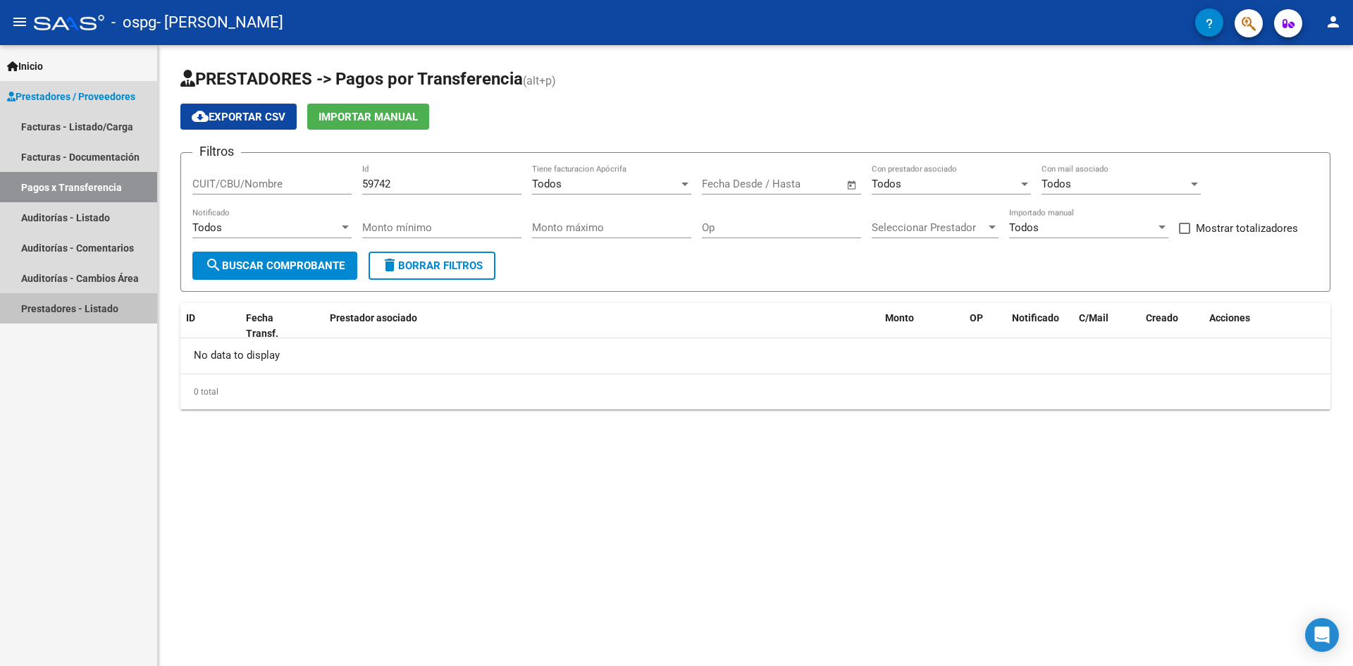
click at [97, 309] on link "Prestadores - Listado" at bounding box center [78, 308] width 157 height 30
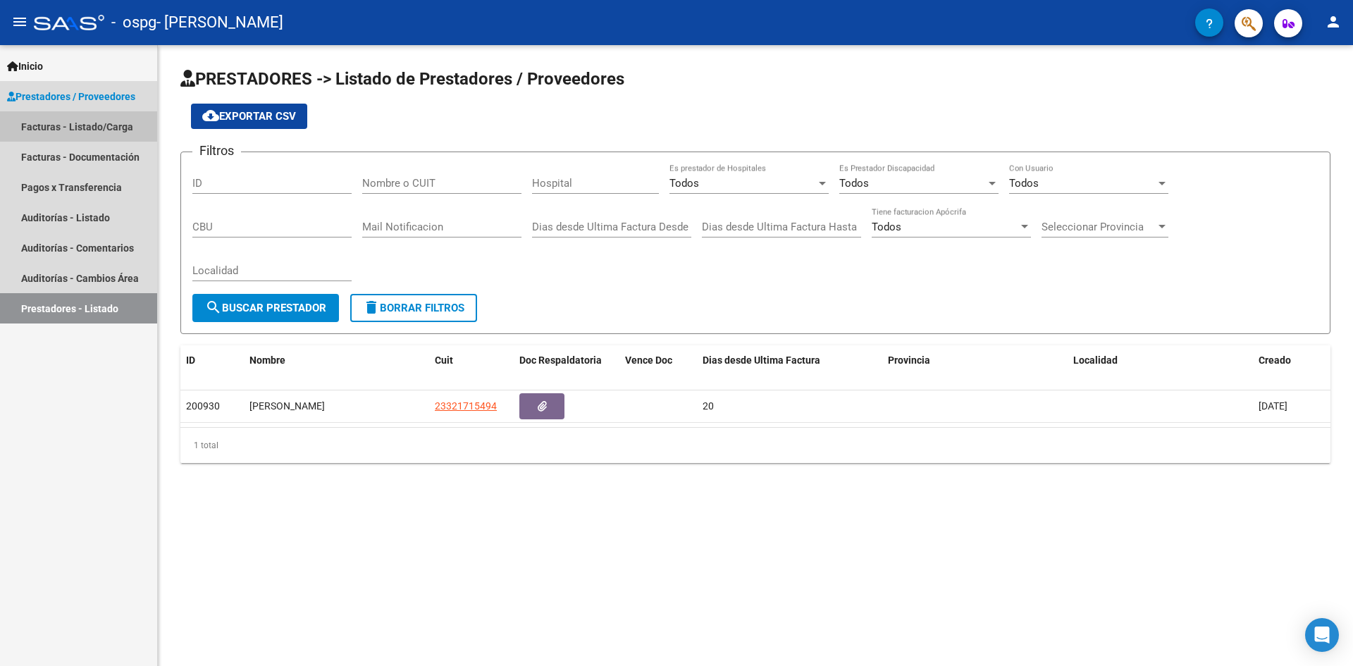
click at [99, 130] on link "Facturas - Listado/Carga" at bounding box center [78, 126] width 157 height 30
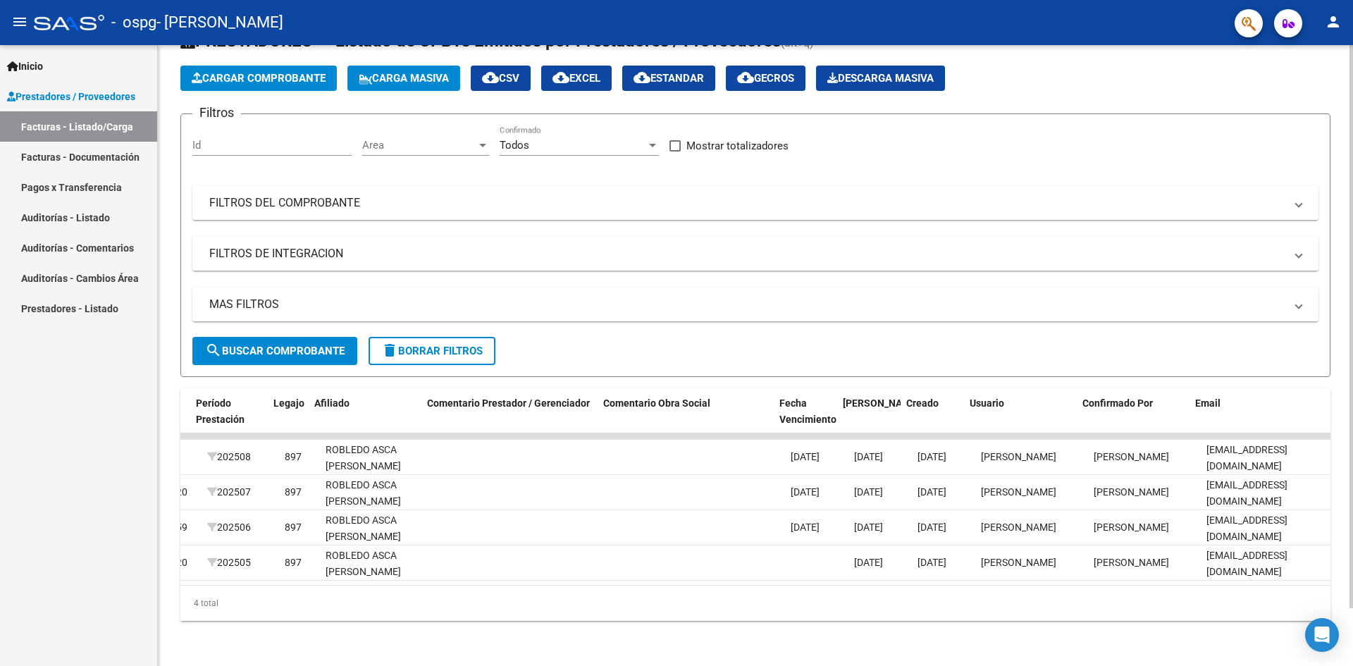
scroll to position [0, 1821]
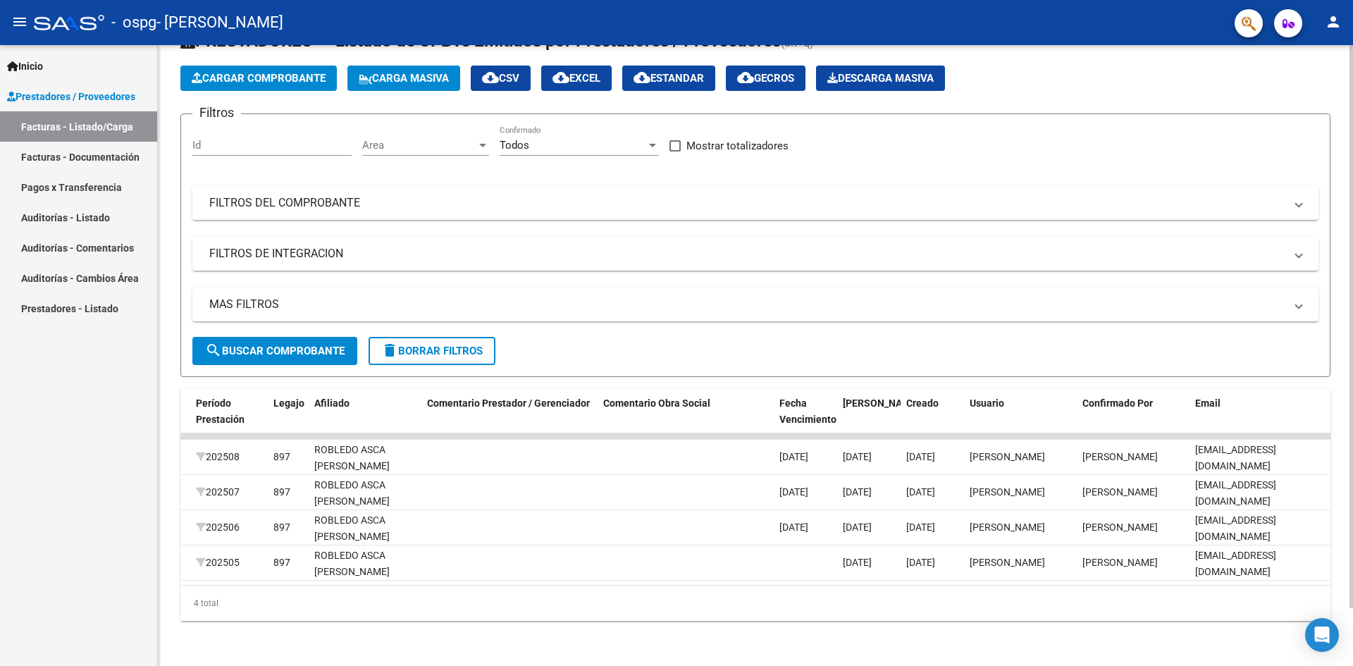
drag, startPoint x: 1206, startPoint y: 574, endPoint x: 1007, endPoint y: 595, distance: 199.9
click at [1114, 595] on div "ID CAE Facturado x Orden De Area Razón Social CPBT Monto Fecha Cpbt Días desde …" at bounding box center [755, 504] width 1150 height 233
click at [994, 596] on div "4 total" at bounding box center [755, 603] width 1150 height 35
click at [92, 158] on link "Facturas - Documentación" at bounding box center [78, 157] width 157 height 30
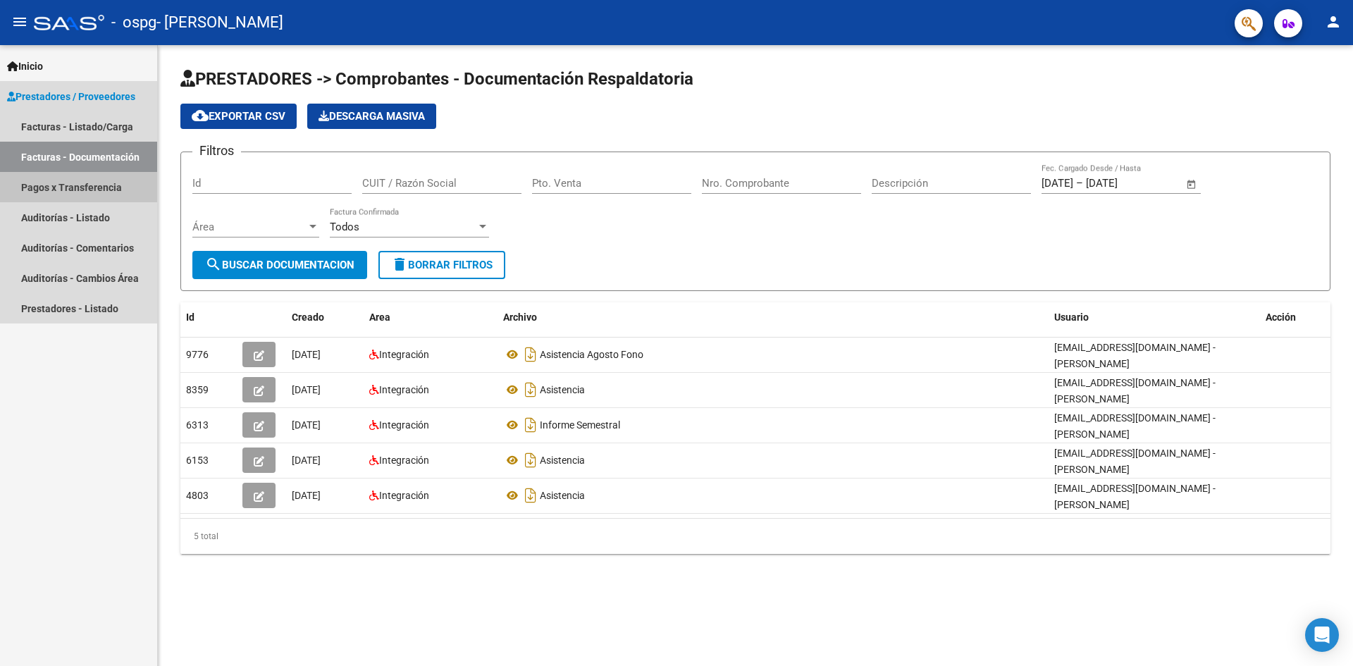
click at [108, 192] on link "Pagos x Transferencia" at bounding box center [78, 187] width 157 height 30
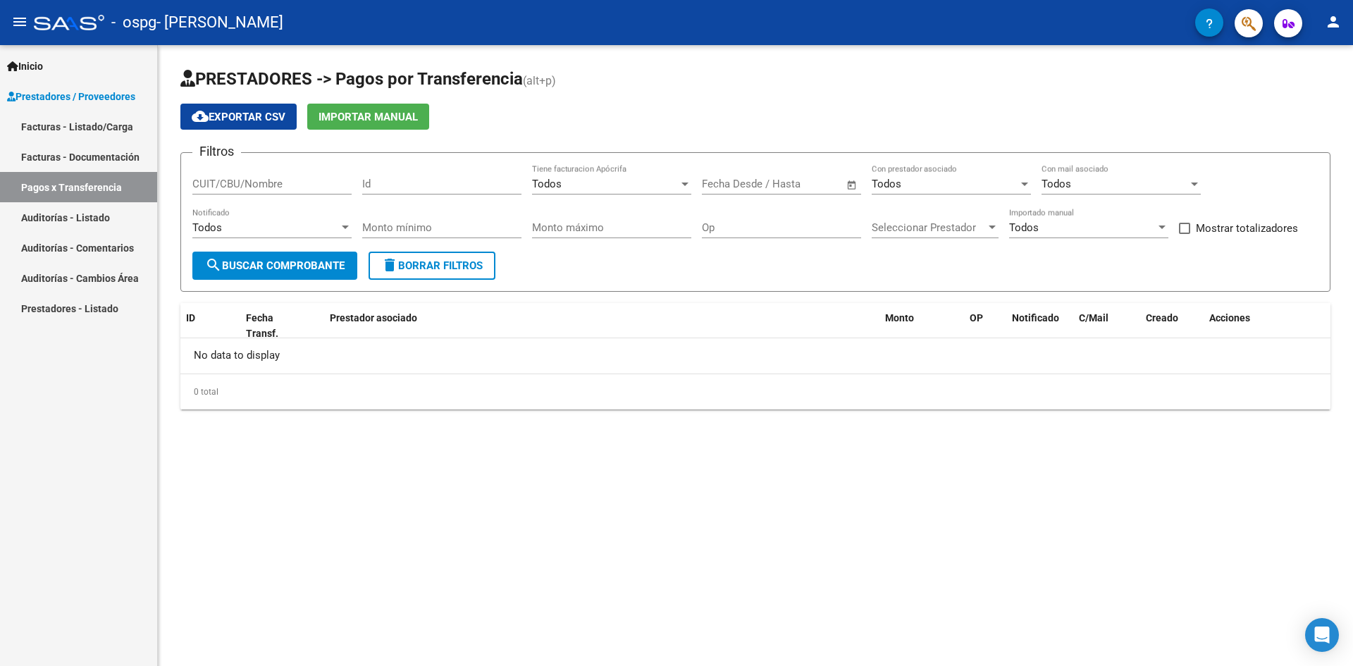
click at [75, 123] on link "Facturas - Listado/Carga" at bounding box center [78, 126] width 157 height 30
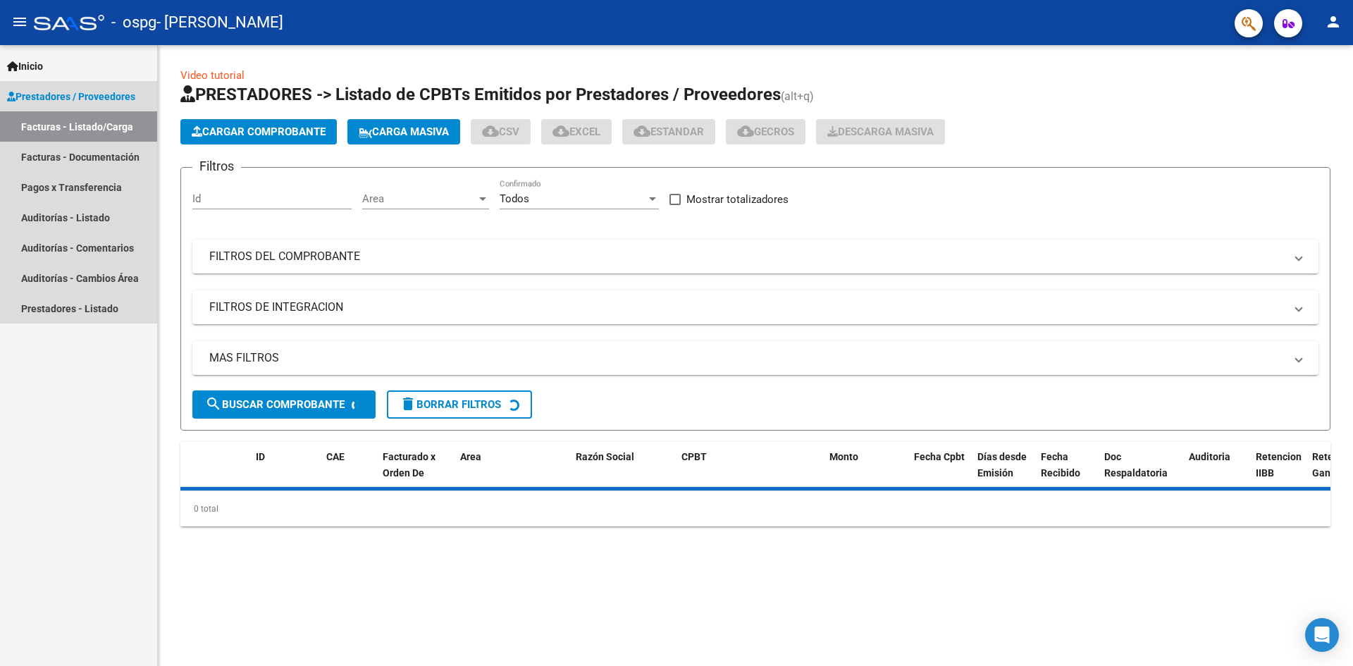
click at [74, 95] on span "Prestadores / Proveedores" at bounding box center [71, 97] width 128 height 16
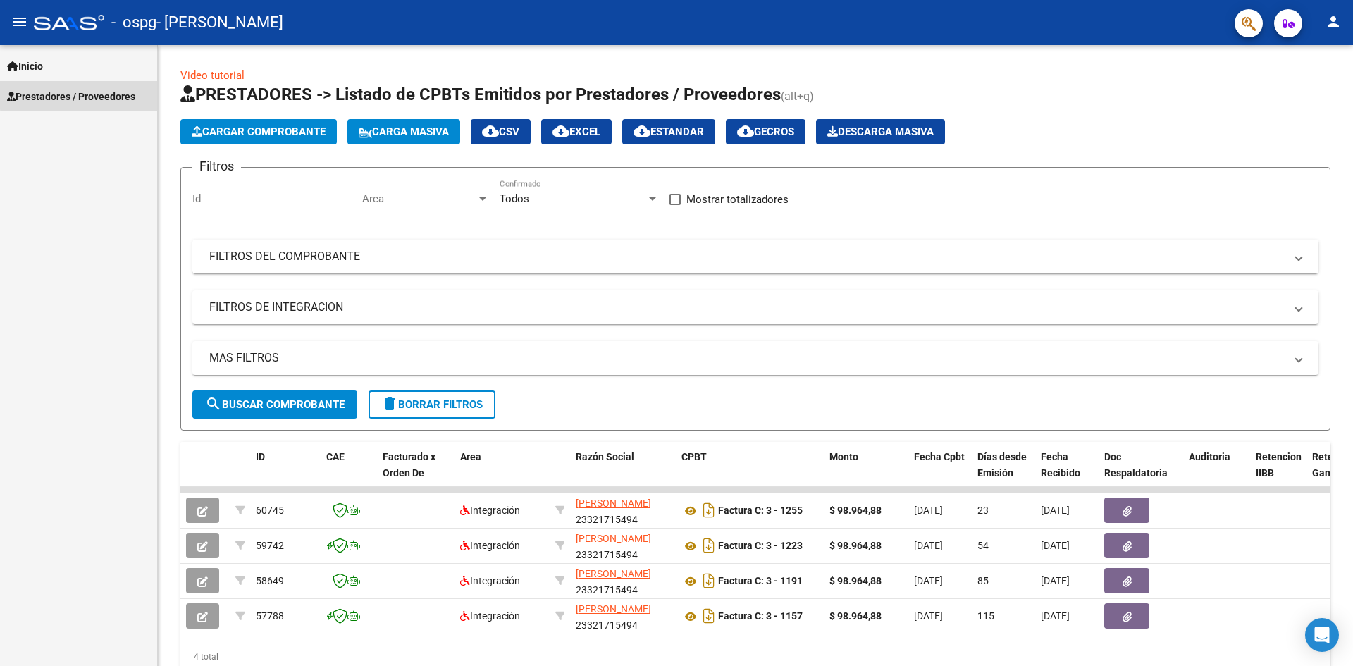
click at [94, 94] on span "Prestadores / Proveedores" at bounding box center [71, 97] width 128 height 16
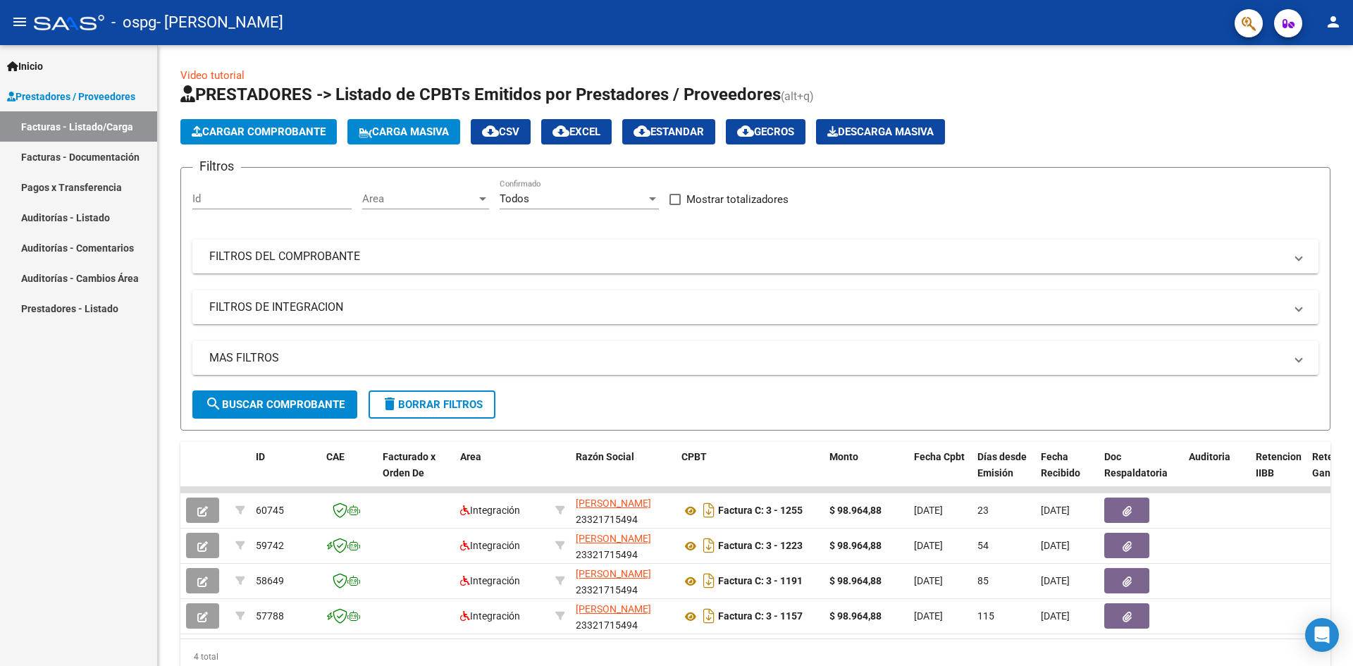
click at [80, 130] on link "Facturas - Listado/Carga" at bounding box center [78, 126] width 157 height 30
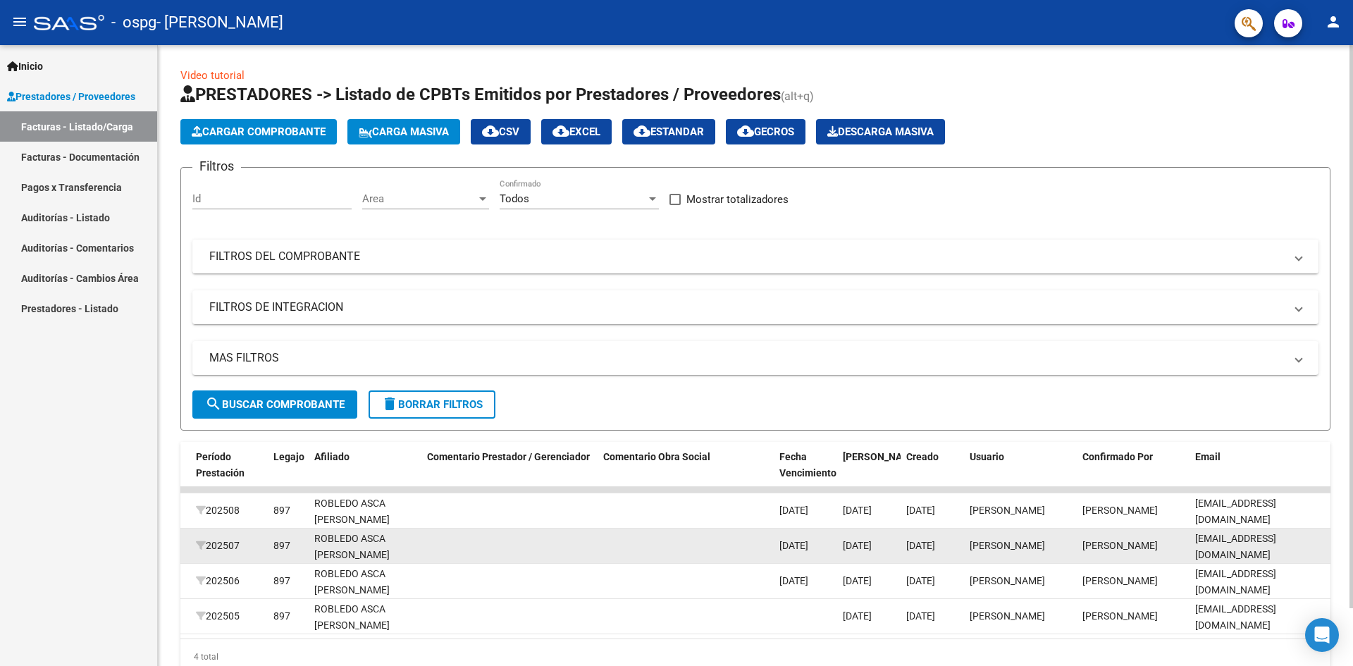
scroll to position [64, 0]
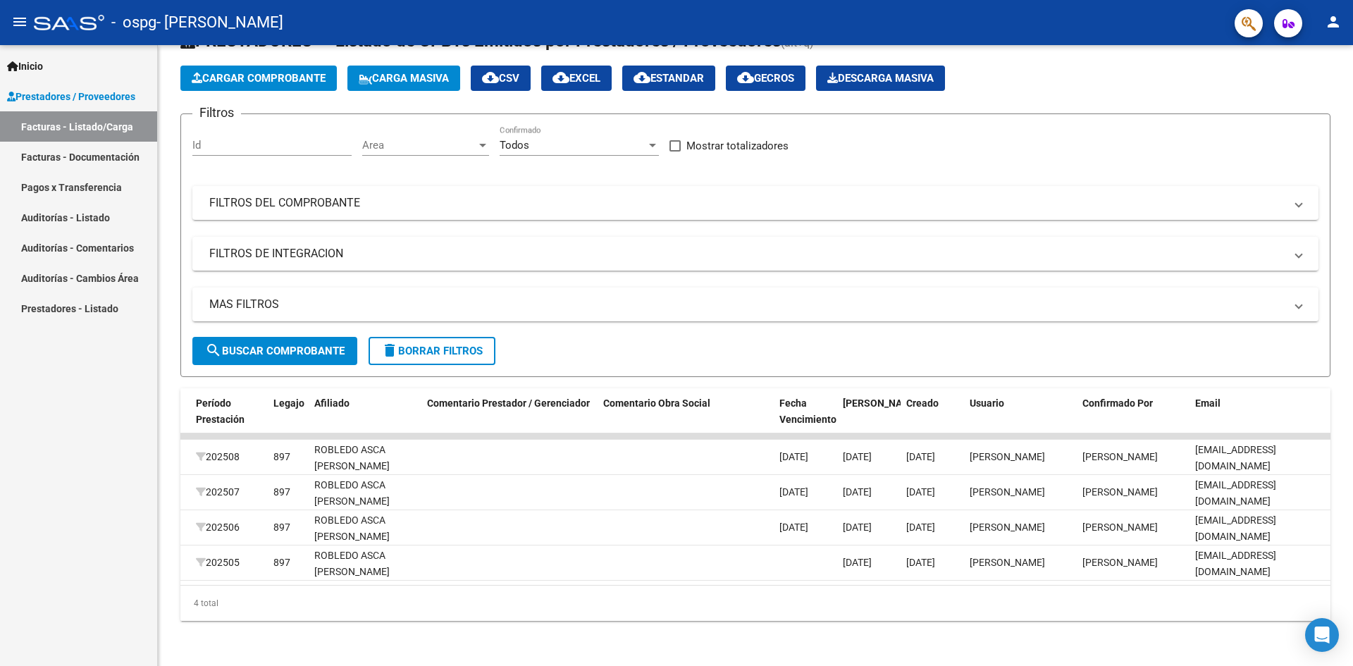
click at [116, 186] on link "Pagos x Transferencia" at bounding box center [78, 187] width 157 height 30
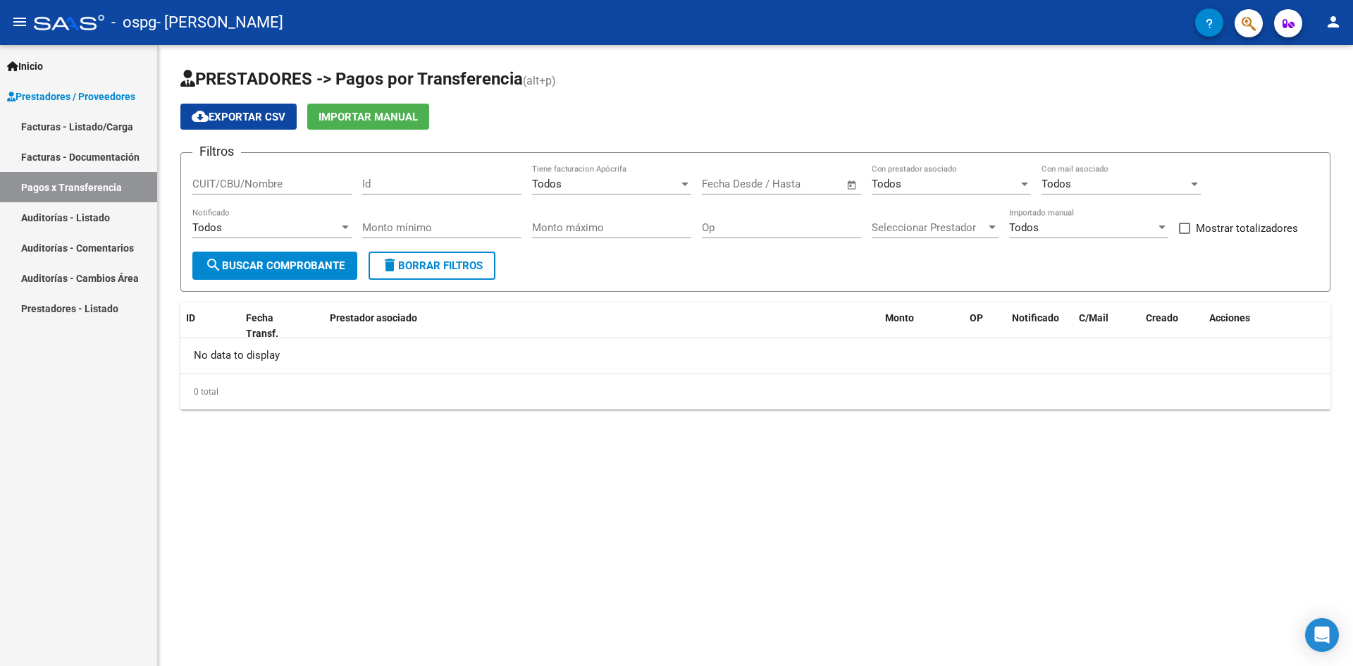
click at [1004, 185] on div "Todos" at bounding box center [945, 184] width 147 height 13
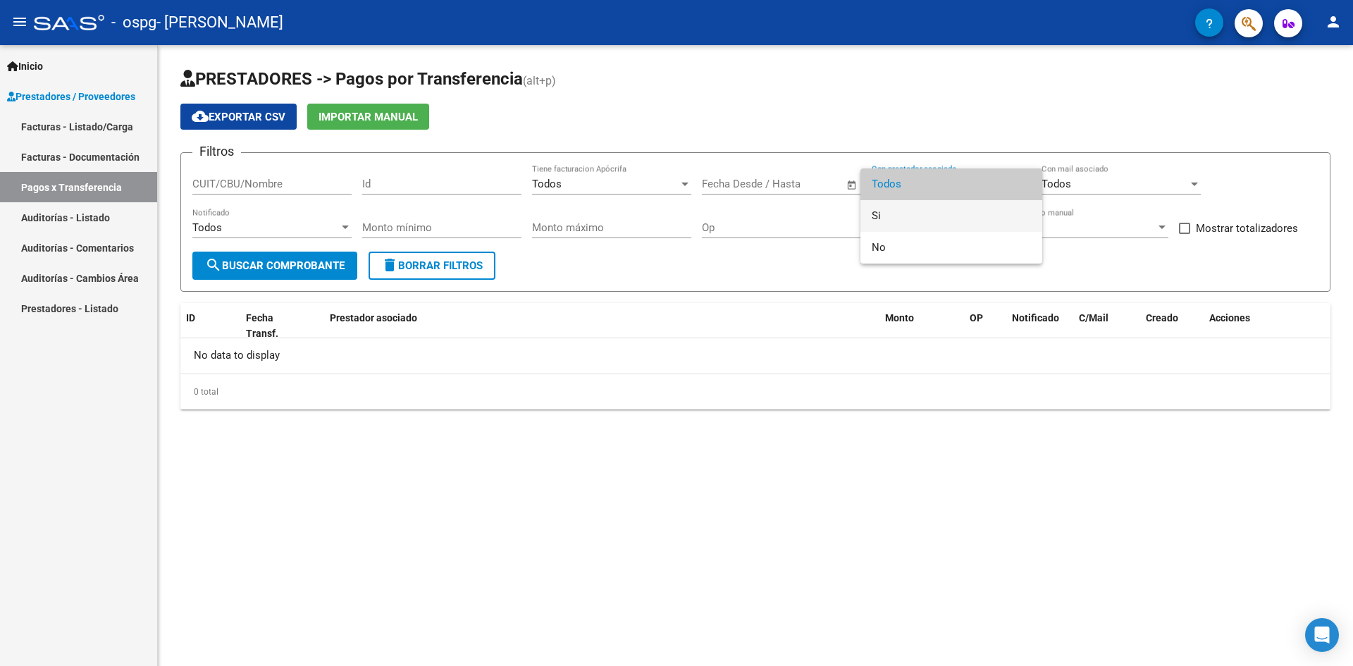
click at [953, 226] on span "Si" at bounding box center [951, 216] width 159 height 32
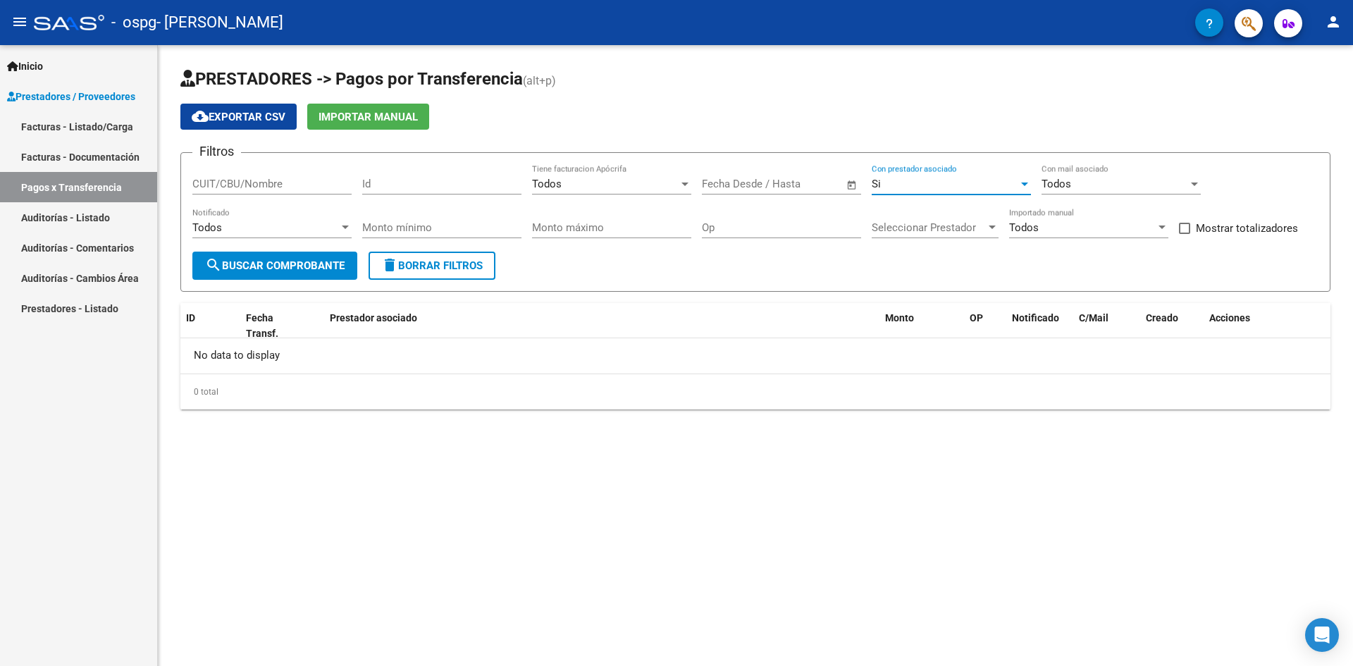
click at [1081, 176] on div "Todos Con mail asociado" at bounding box center [1121, 179] width 159 height 30
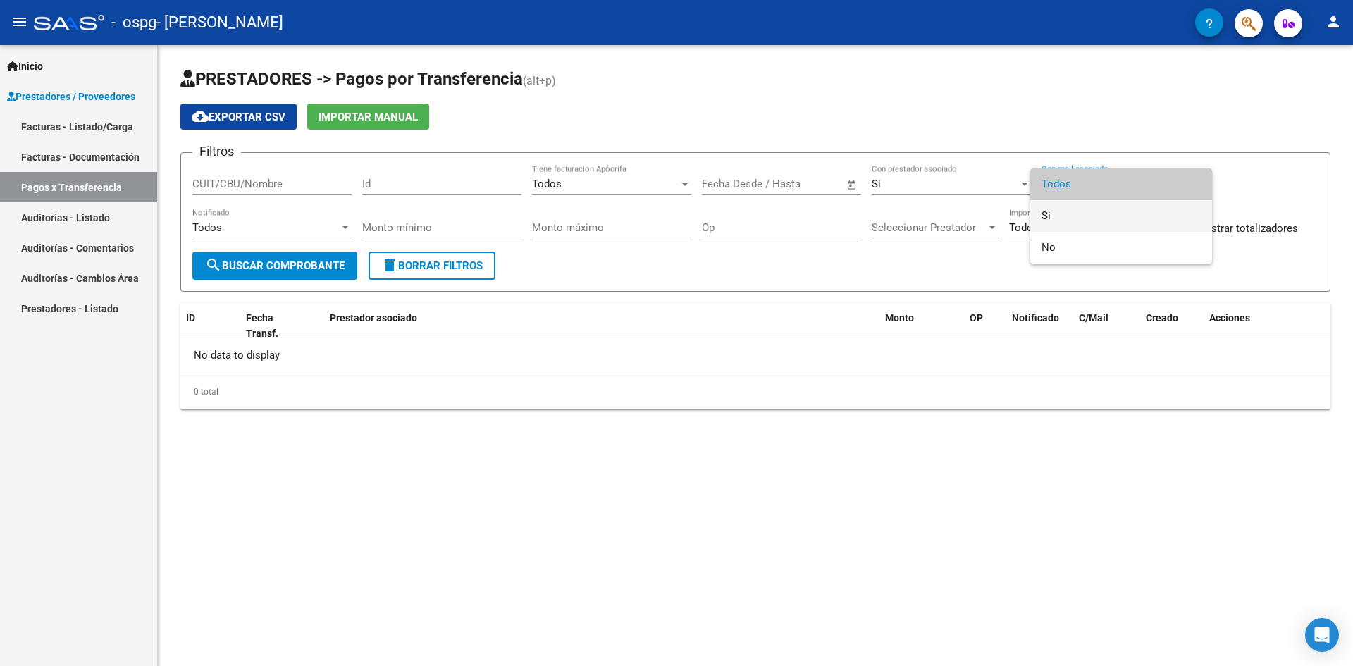
click at [1078, 220] on span "Si" at bounding box center [1121, 216] width 159 height 32
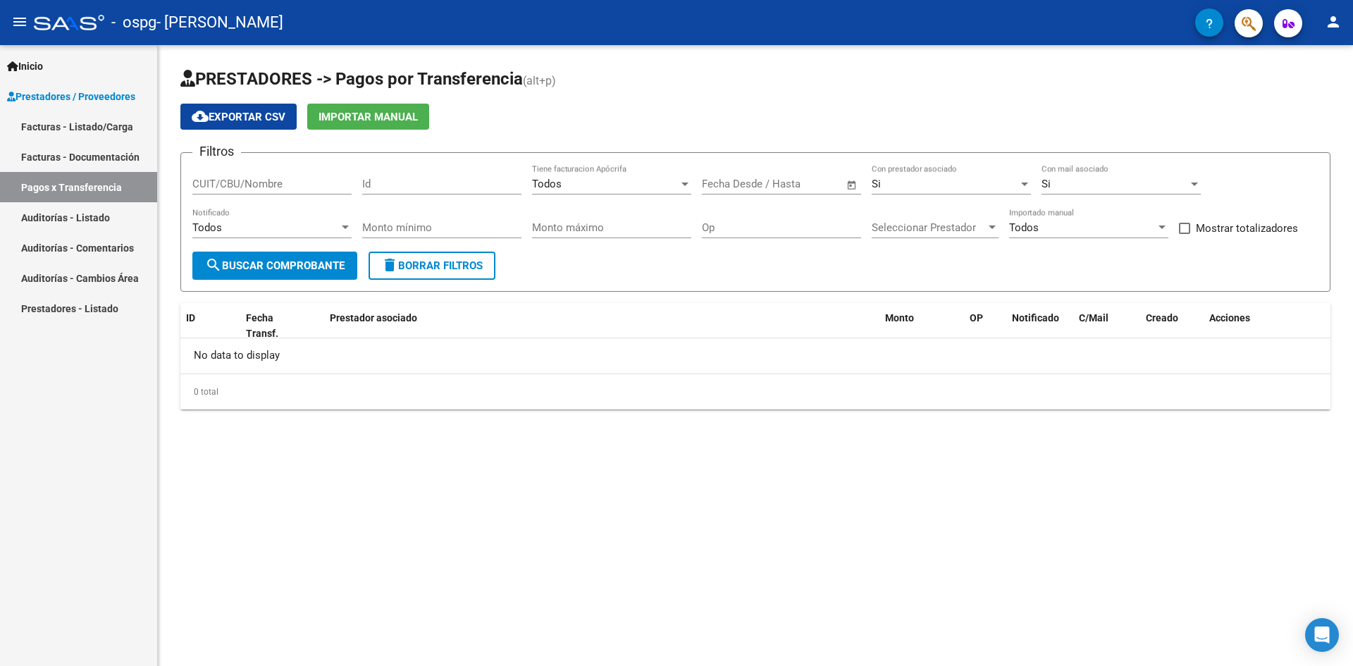
click at [1121, 177] on div "Si Con mail asociado" at bounding box center [1121, 179] width 159 height 30
click at [1081, 157] on span "Todos" at bounding box center [1121, 153] width 159 height 32
click at [290, 231] on div "Todos" at bounding box center [265, 227] width 147 height 13
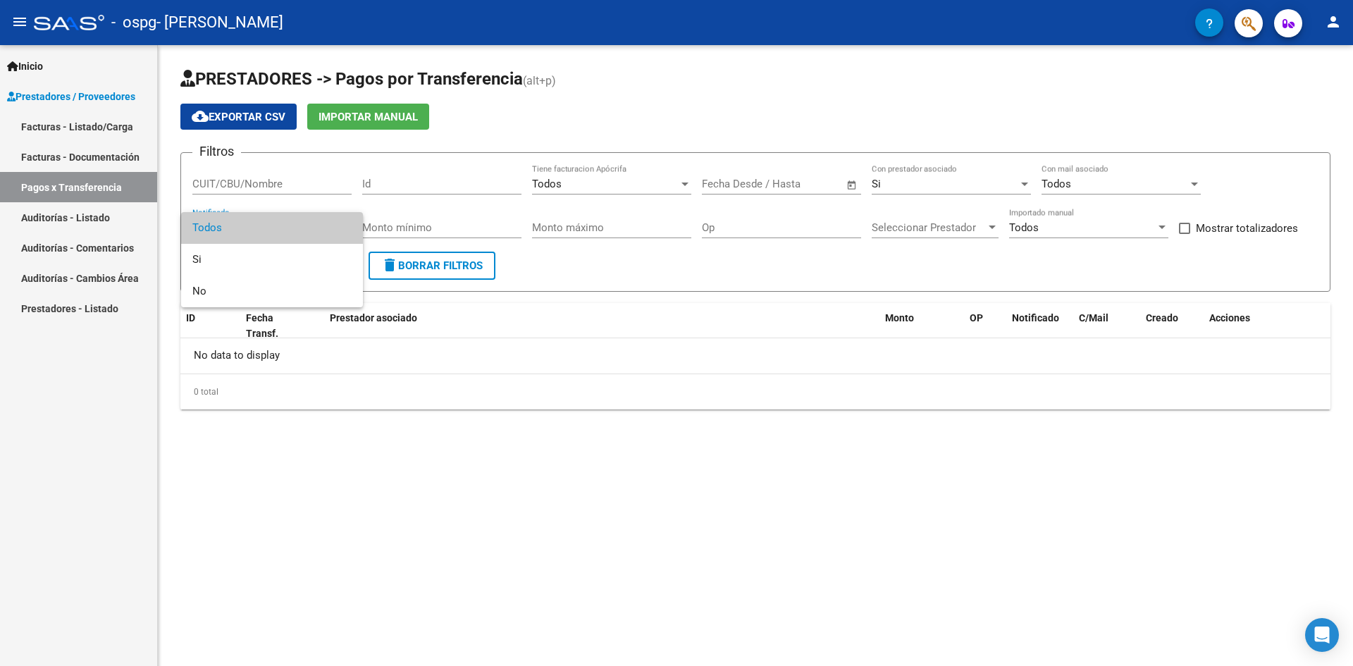
click at [672, 273] on div at bounding box center [676, 333] width 1353 height 666
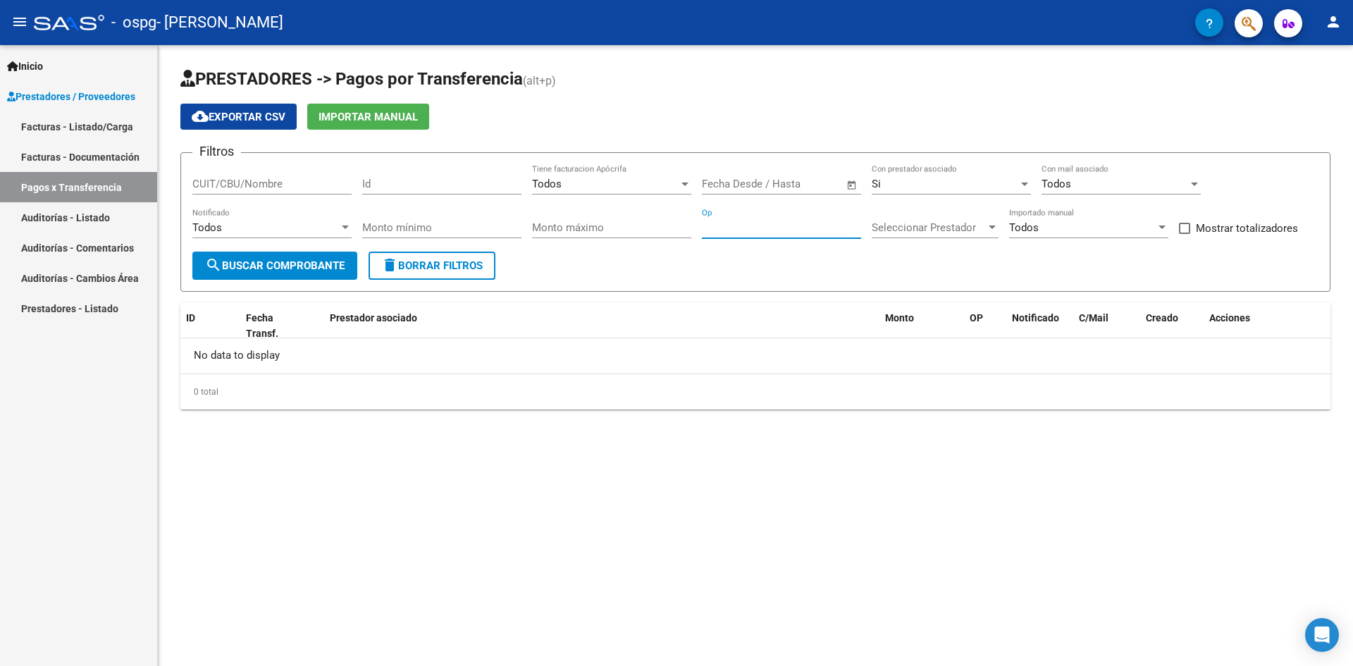
click at [773, 226] on input "Op" at bounding box center [781, 227] width 159 height 13
click at [921, 231] on span "Seleccionar Prestador" at bounding box center [929, 227] width 114 height 13
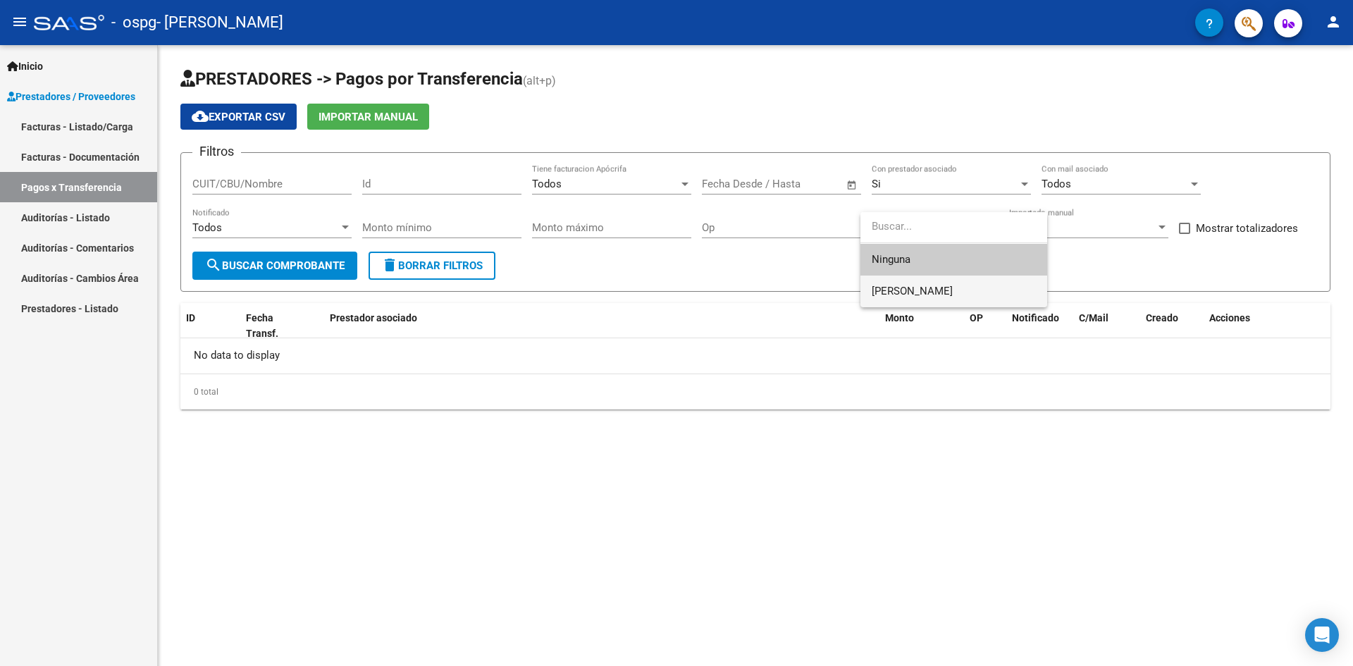
click at [947, 281] on span "[PERSON_NAME]" at bounding box center [954, 292] width 164 height 32
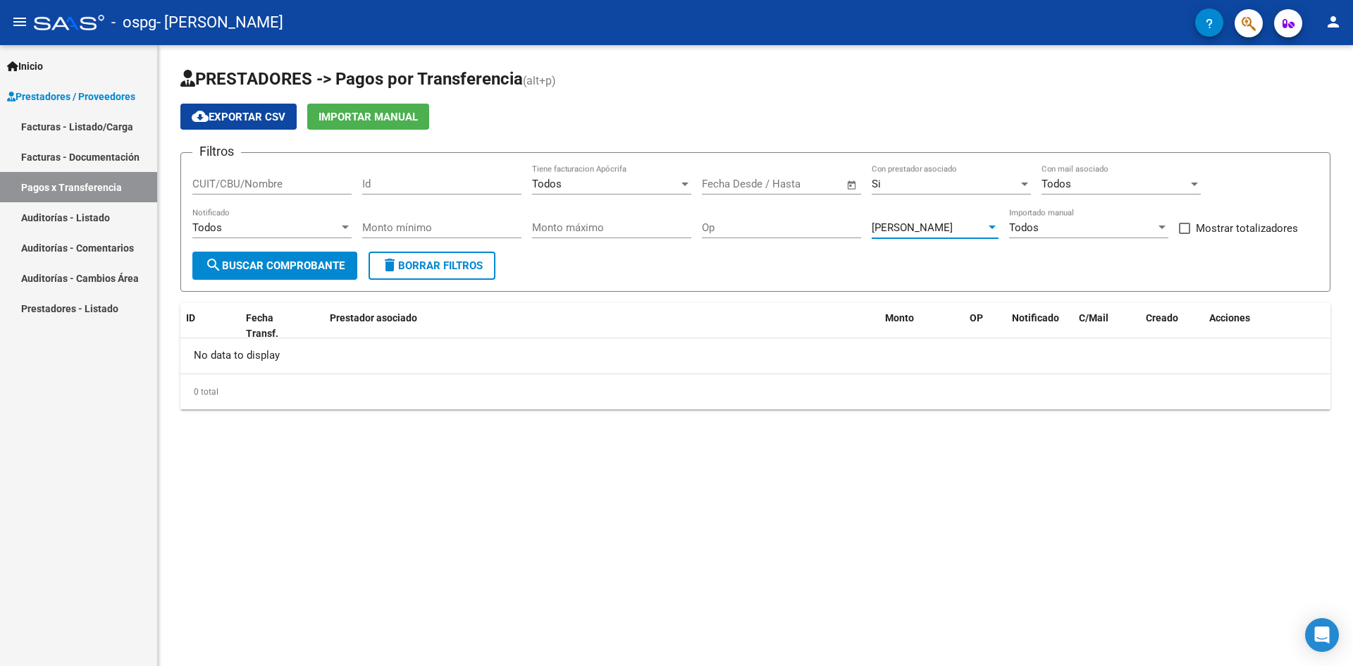
click at [1102, 226] on div "Todos" at bounding box center [1082, 227] width 147 height 13
click at [1102, 226] on span "Todos" at bounding box center [1088, 228] width 159 height 32
click at [883, 262] on form "Filtros CUIT/CBU/Nombre Id Todos Tiene facturacion Apócrifa Fecha inicio – Fech…" at bounding box center [755, 222] width 1150 height 140
click at [287, 183] on input "CUIT/CBU/Nombre" at bounding box center [271, 184] width 159 height 13
drag, startPoint x: 269, startPoint y: 189, endPoint x: 42, endPoint y: 194, distance: 226.3
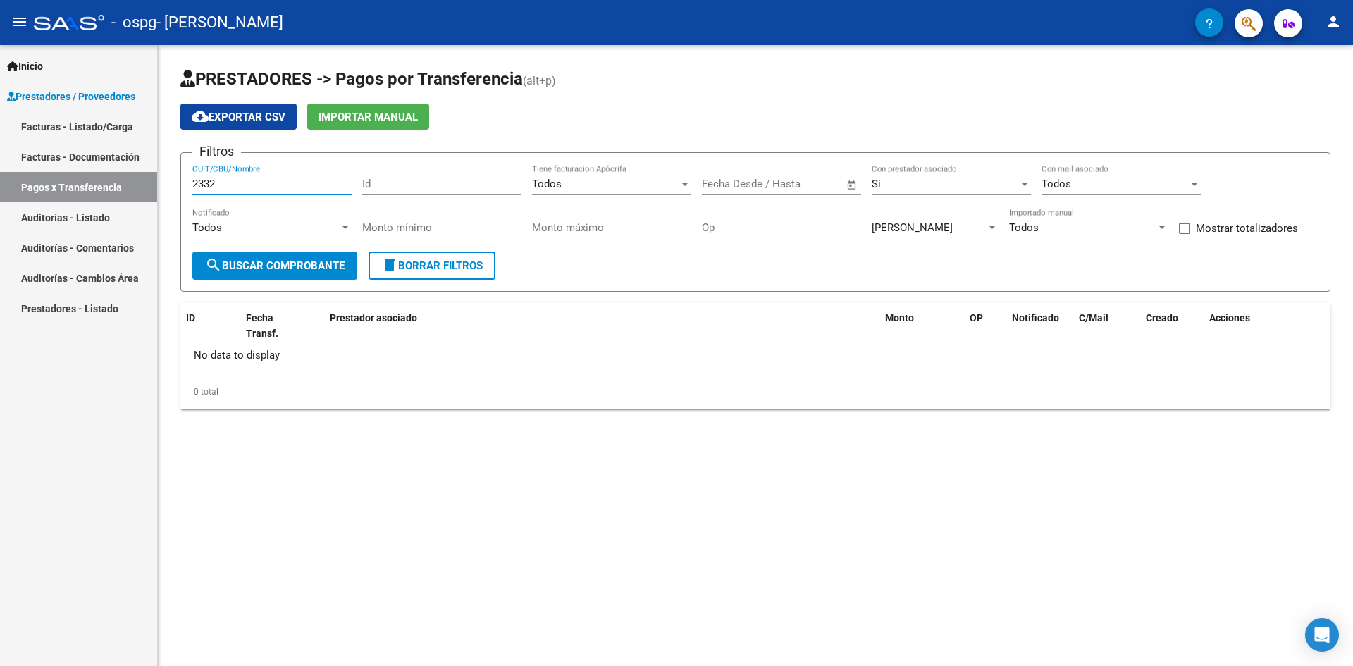
click at [42, 194] on mat-sidenav-container "Inicio Instructivos Contacto OS Prestadores / Proveedores Facturas - Listado/Ca…" at bounding box center [676, 355] width 1353 height 621
paste input "1715494"
type input "23321715494"
click at [249, 259] on span "search Buscar Comprobante" at bounding box center [275, 265] width 140 height 13
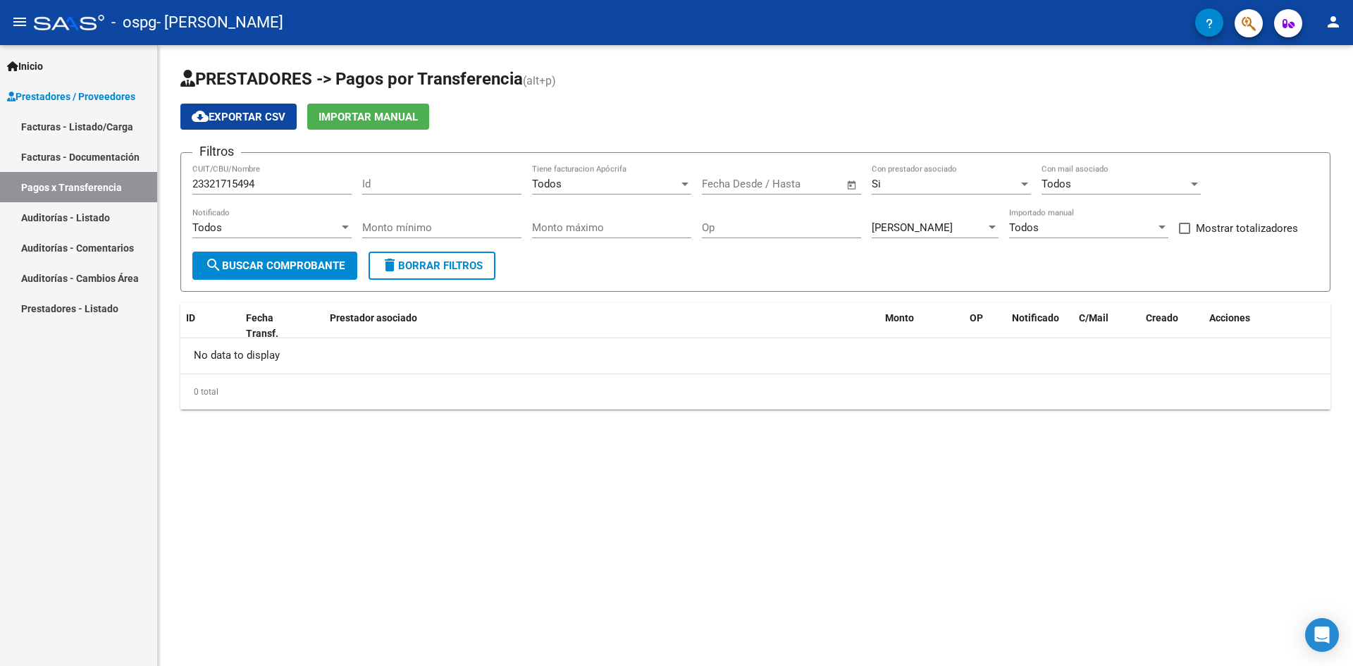
click at [249, 259] on span "search Buscar Comprobante" at bounding box center [275, 265] width 140 height 13
click at [250, 260] on span "search Buscar Comprobante" at bounding box center [275, 265] width 140 height 13
click at [250, 261] on span "search Buscar Comprobante" at bounding box center [275, 265] width 140 height 13
click at [768, 179] on div "Fecha inicio – Fecha fin" at bounding box center [773, 184] width 142 height 13
click at [863, 367] on span "19" at bounding box center [862, 370] width 25 height 25
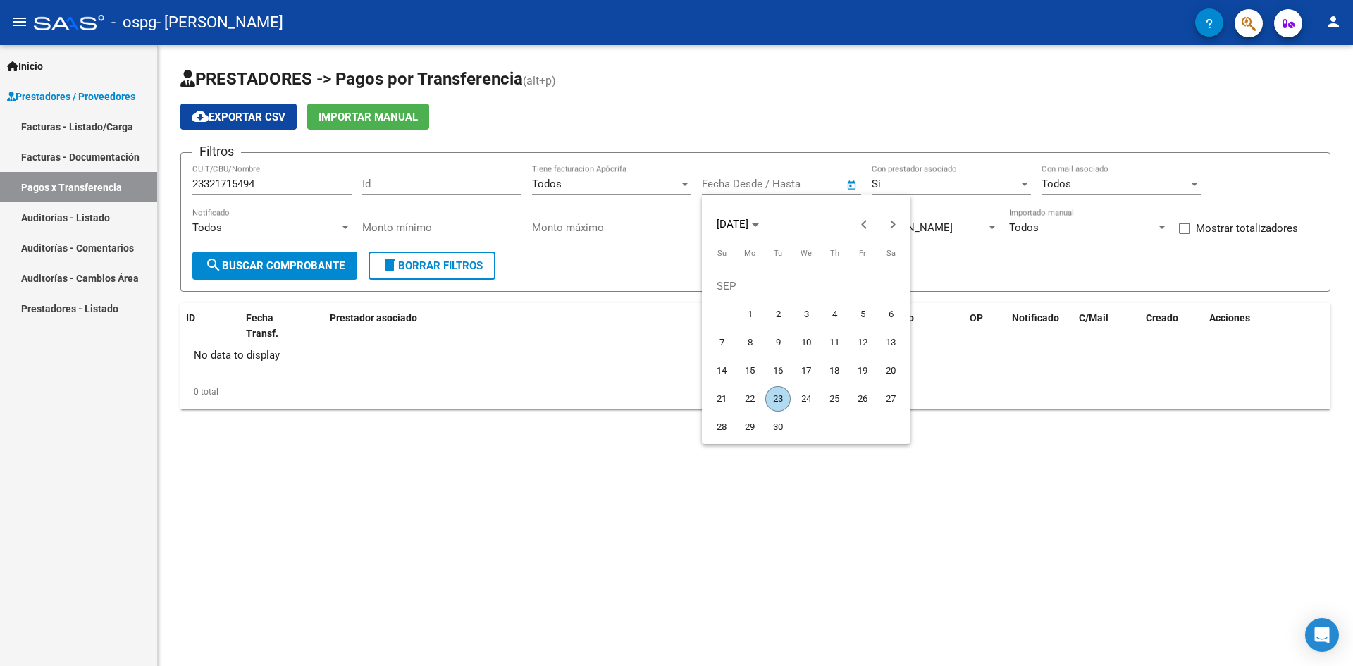
type input "[DATE]"
click at [832, 136] on div at bounding box center [676, 333] width 1353 height 666
drag, startPoint x: 810, startPoint y: 197, endPoint x: 815, endPoint y: 184, distance: 13.6
click at [810, 195] on div "[DATE] [DATE] – Fecha fin Fecha Desde / Hasta" at bounding box center [781, 186] width 159 height 44
click at [849, 187] on span "Open calendar" at bounding box center [852, 185] width 34 height 34
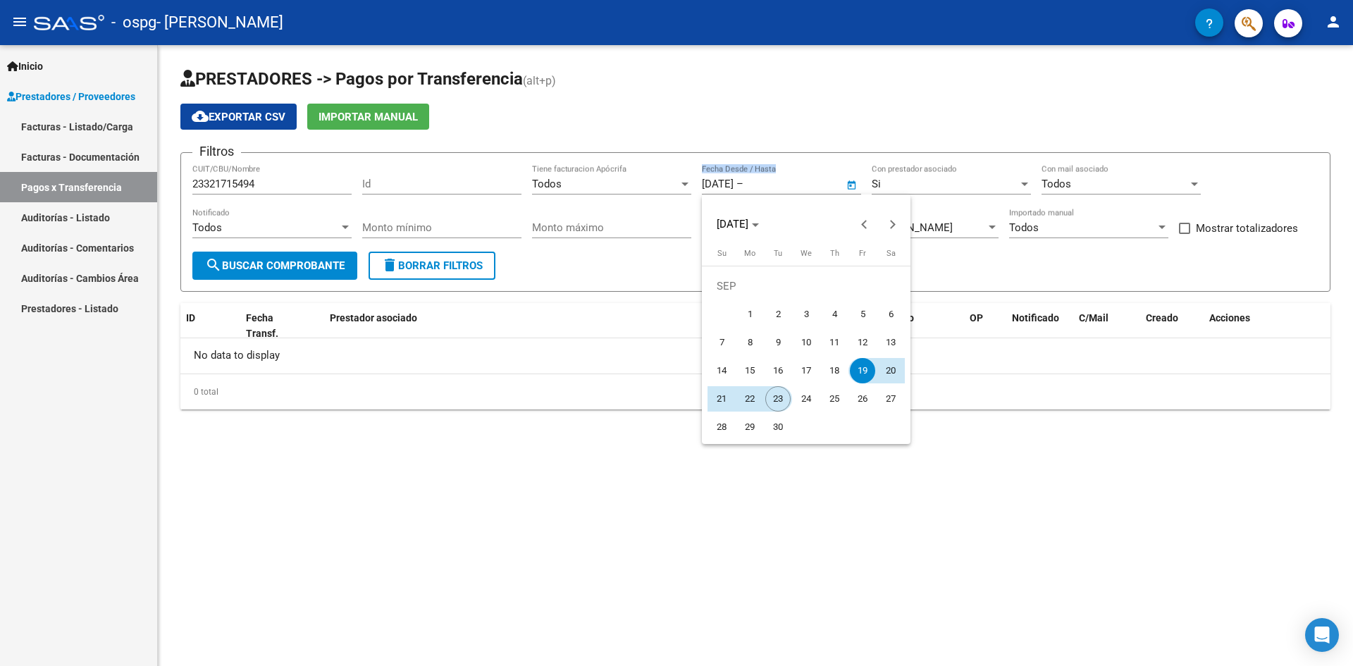
click at [774, 397] on span "23" at bounding box center [778, 398] width 25 height 25
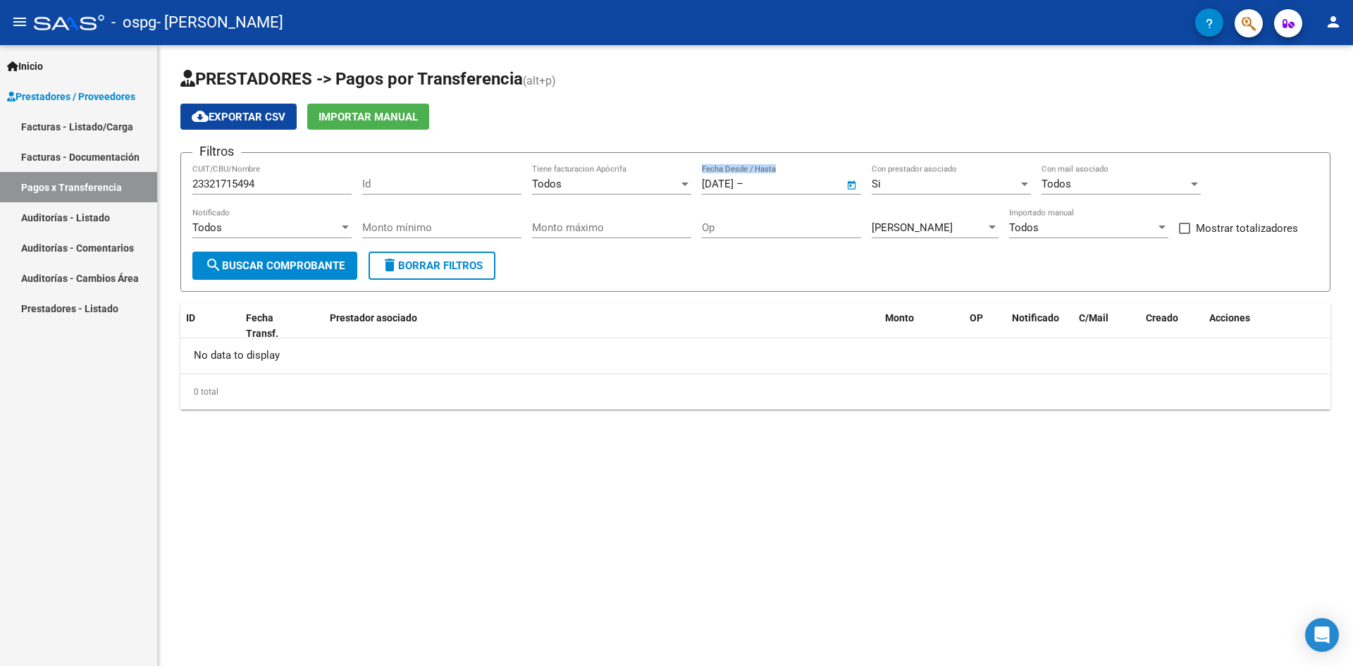
type input "[DATE]"
click at [940, 407] on div "0 total" at bounding box center [755, 391] width 1150 height 35
click at [288, 273] on button "search Buscar Comprobante" at bounding box center [274, 266] width 165 height 28
click at [288, 274] on button "search Buscar Comprobante" at bounding box center [274, 266] width 165 height 28
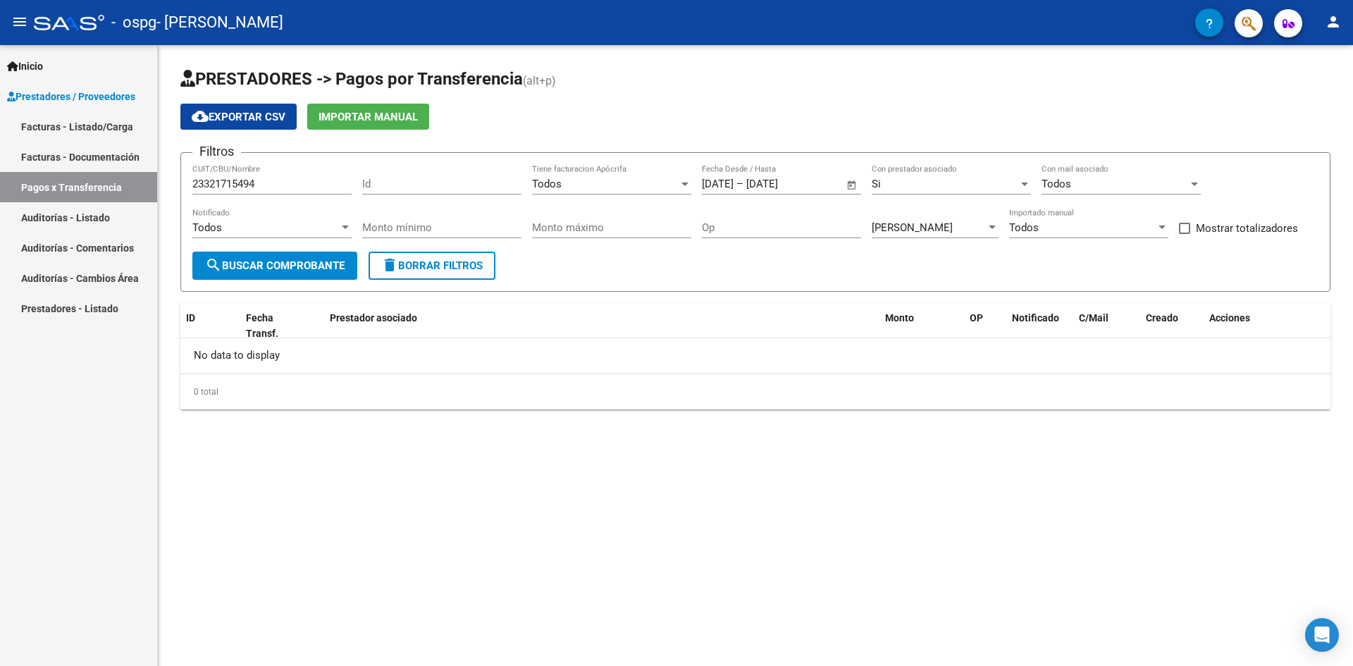
click at [288, 272] on button "search Buscar Comprobante" at bounding box center [274, 266] width 165 height 28
